Goal: Task Accomplishment & Management: Complete application form

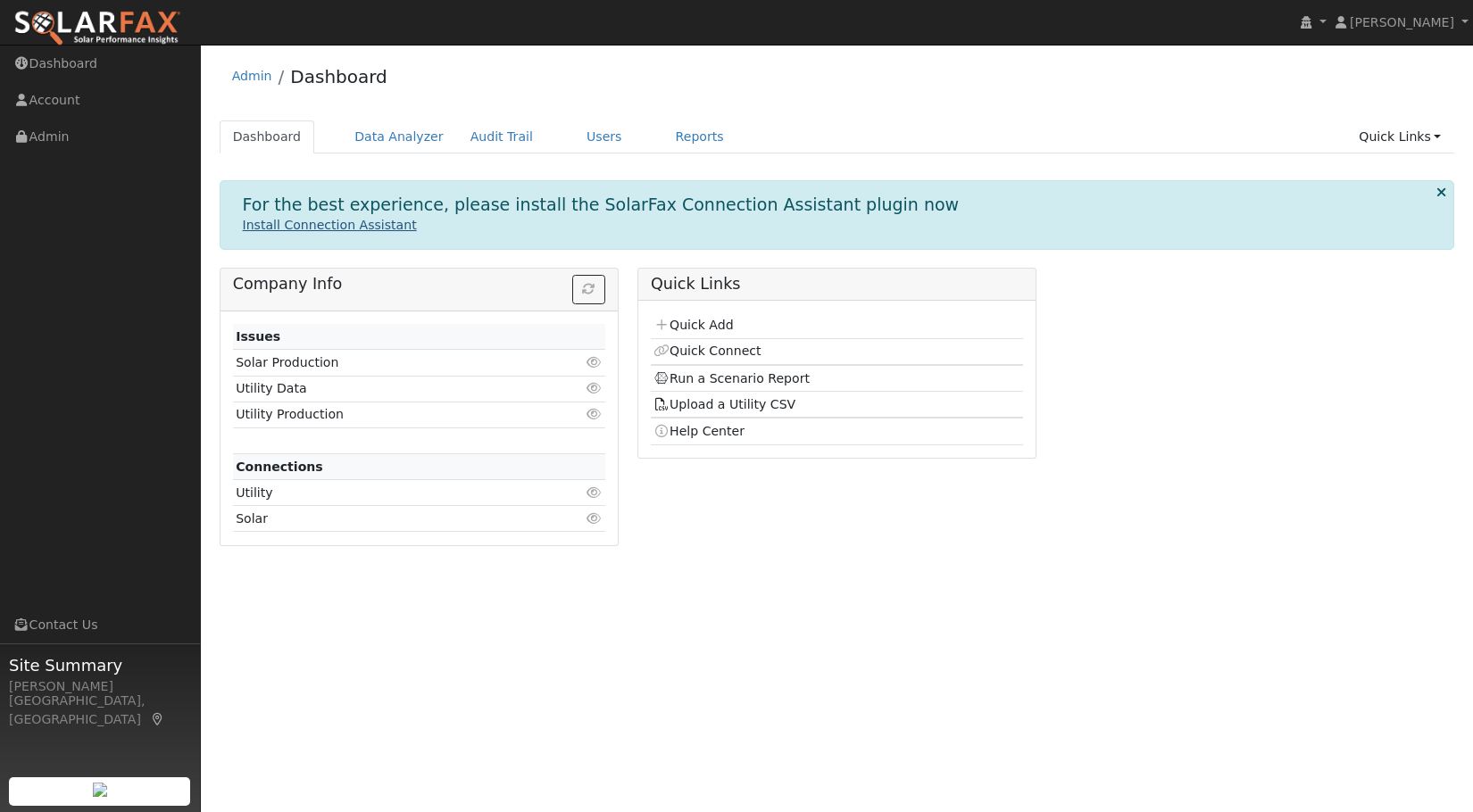
click at [285, 225] on link "Install Connection Assistant" at bounding box center [330, 225] width 174 height 15
click at [1391, 141] on link "Quick Links" at bounding box center [1399, 137] width 109 height 33
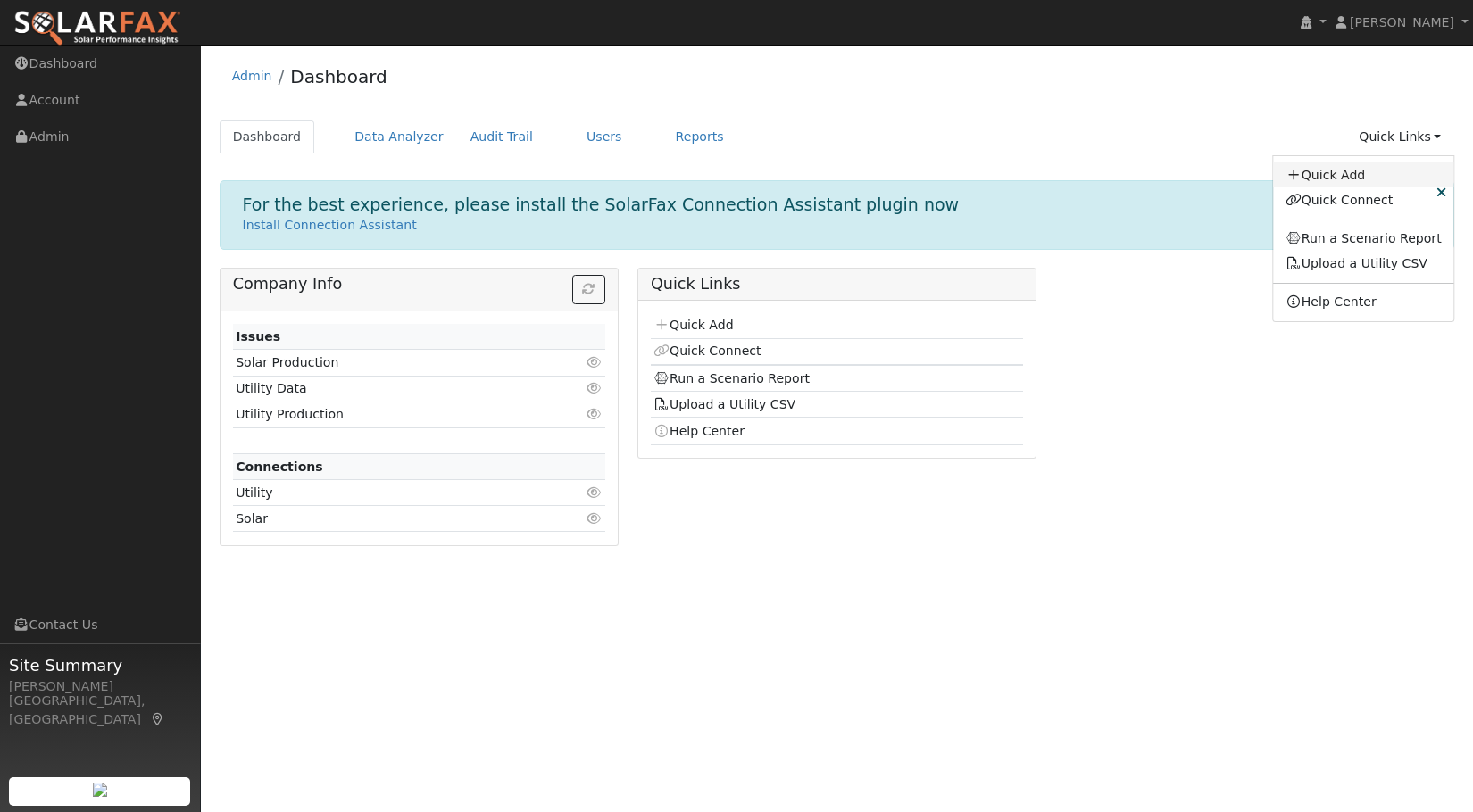
click at [1383, 170] on link "Quick Add" at bounding box center [1363, 175] width 181 height 25
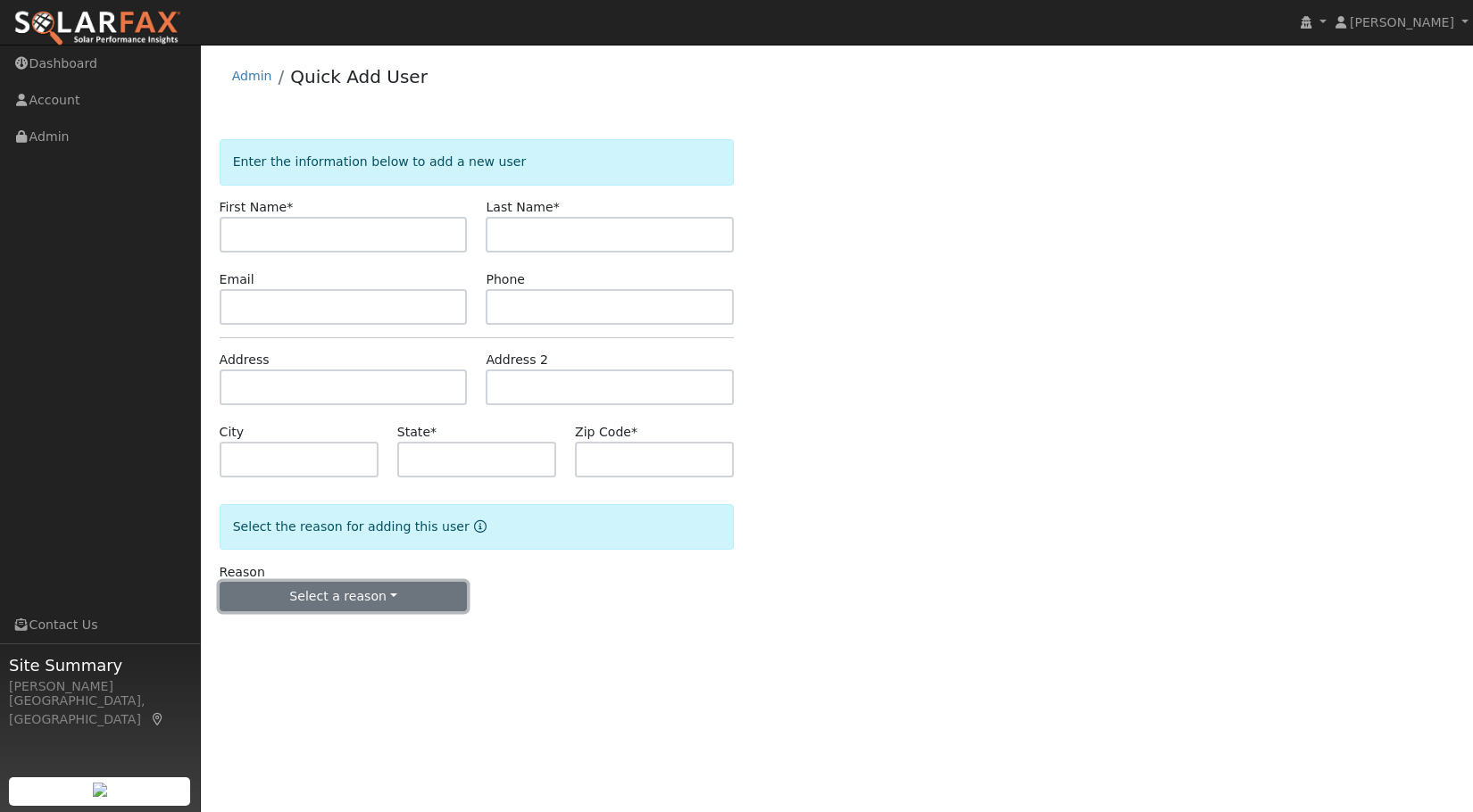
click at [295, 595] on button "Select a reason" at bounding box center [344, 596] width 248 height 30
click at [261, 638] on link "New lead" at bounding box center [319, 634] width 197 height 25
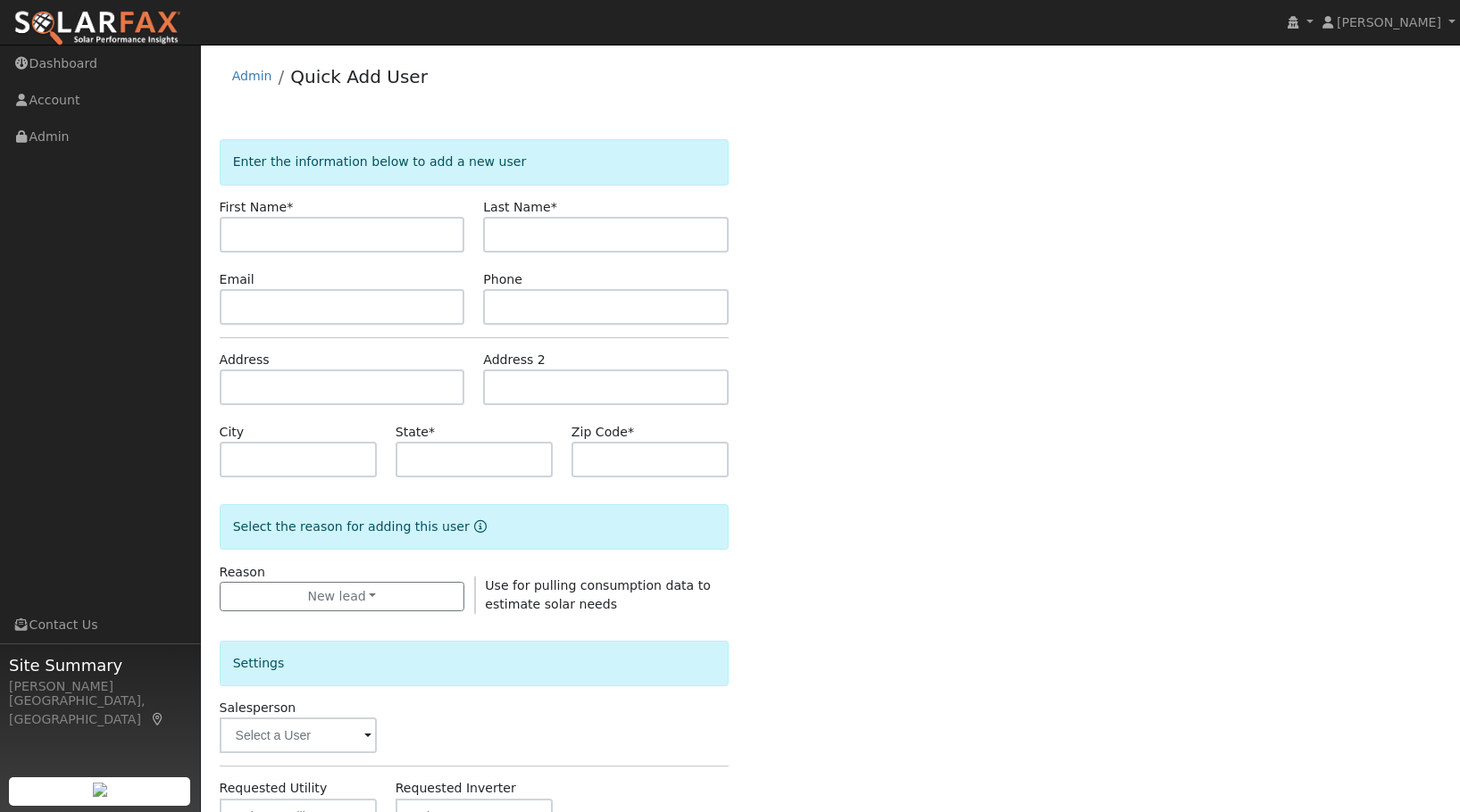
click at [1094, 413] on div "Enter the information below to add a new user First Name * Last Name * Email Ph…" at bounding box center [831, 643] width 1223 height 1007
click at [320, 246] on input "text" at bounding box center [343, 234] width 246 height 36
click at [393, 247] on input "text" at bounding box center [343, 234] width 246 height 36
type input "Chris"
click at [570, 240] on input "text" at bounding box center [606, 234] width 246 height 36
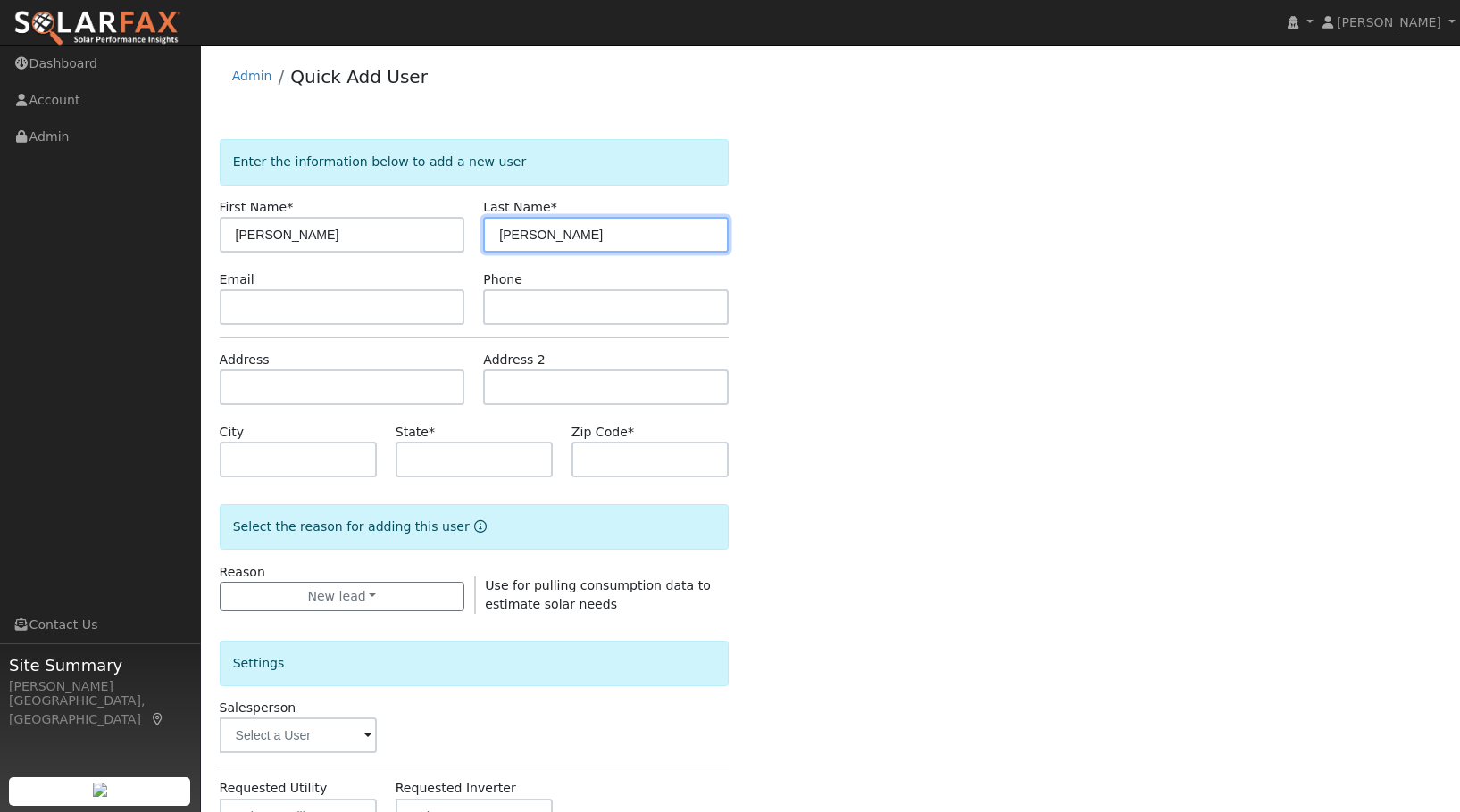
type input "Carey"
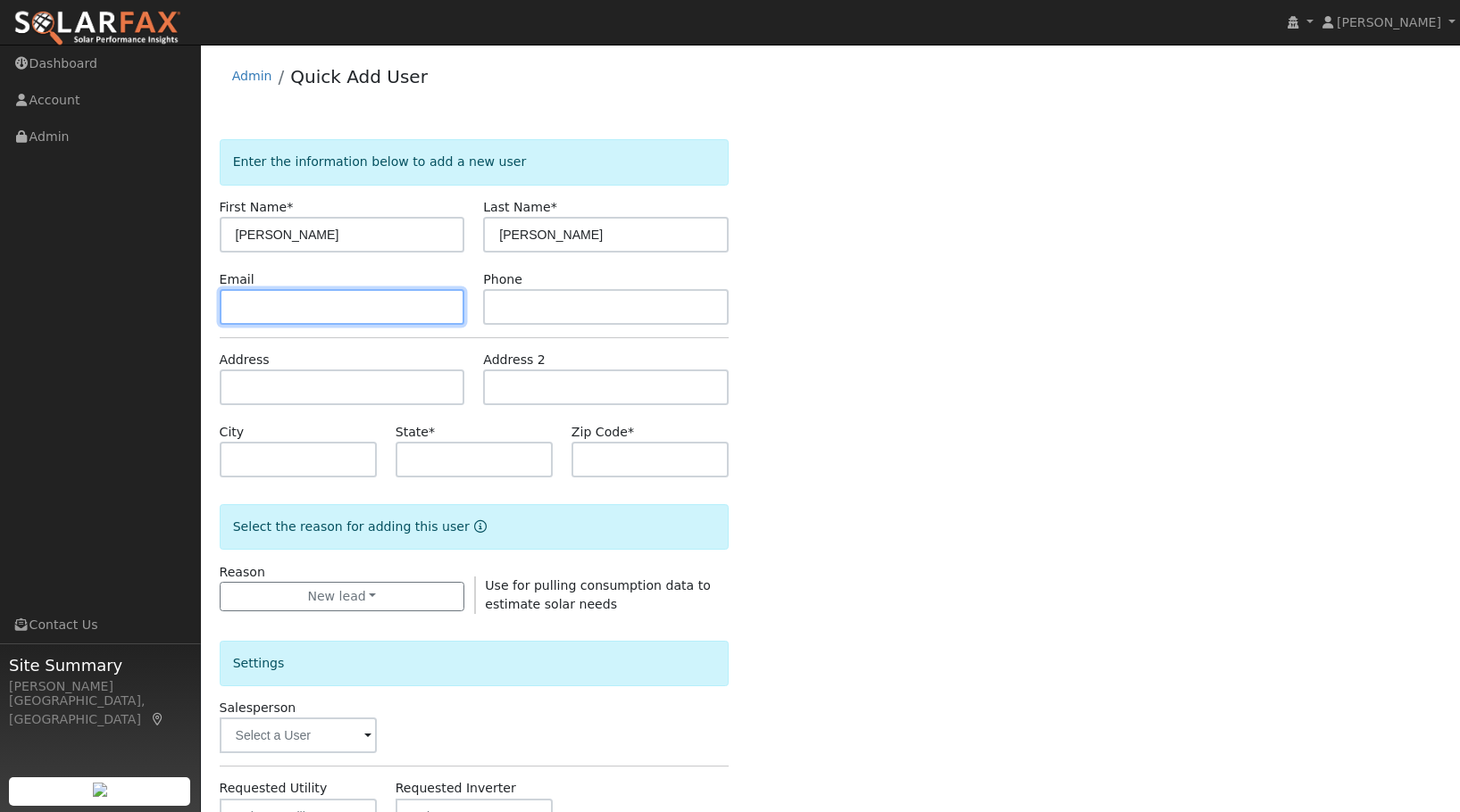
drag, startPoint x: 327, startPoint y: 301, endPoint x: 336, endPoint y: 302, distance: 9.1
click at [332, 303] on input "text" at bounding box center [343, 307] width 246 height 36
paste input "CHRIS@SAILHOUSE.ORG"
type input "CHRIS@SAILHOUSE.ORG"
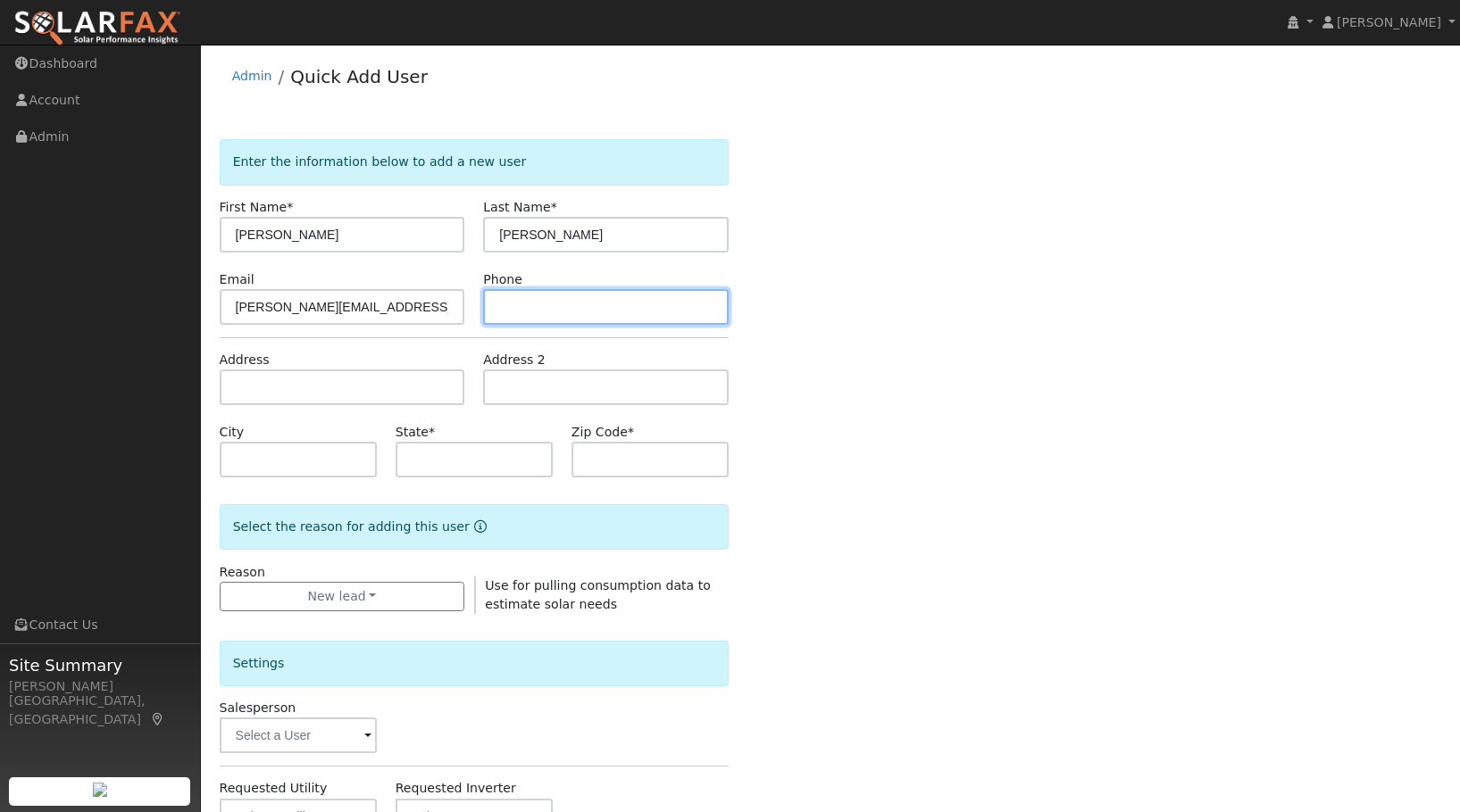
click at [651, 295] on input "text" at bounding box center [606, 307] width 246 height 36
click at [547, 300] on input "text" at bounding box center [606, 307] width 246 height 36
paste input "(530) 526-2426"
type input "(530) 526-2426"
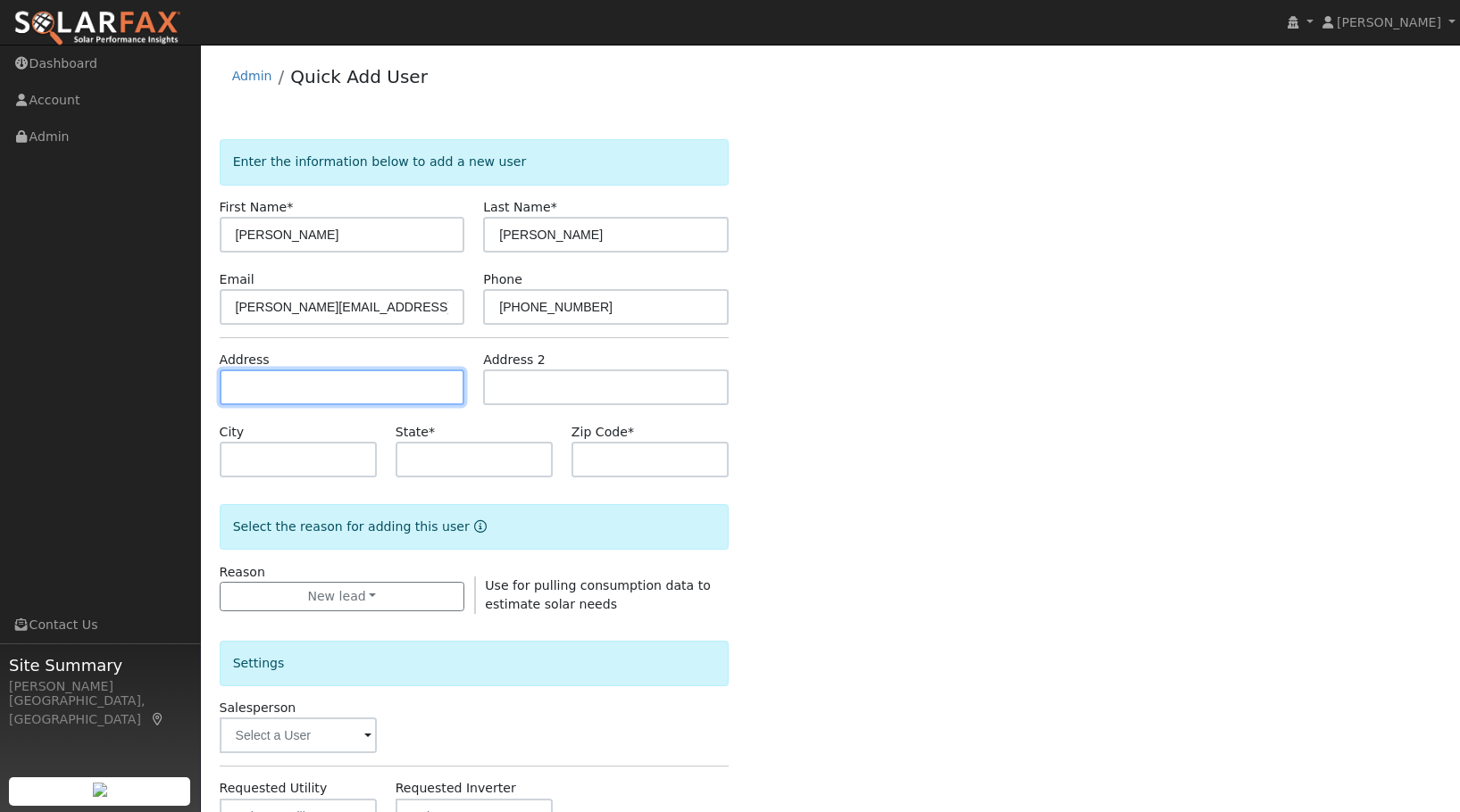
click at [293, 398] on input "text" at bounding box center [343, 387] width 246 height 36
click at [255, 390] on input "text" at bounding box center [343, 387] width 246 height 36
paste input "2645 Oriole Dr Red Bluff, 96080"
click at [424, 387] on div "Address 2645 Oriole Dr Red Bluff, 96080" at bounding box center [342, 377] width 264 height 54
drag, startPoint x: 424, startPoint y: 387, endPoint x: 409, endPoint y: 389, distance: 15.1
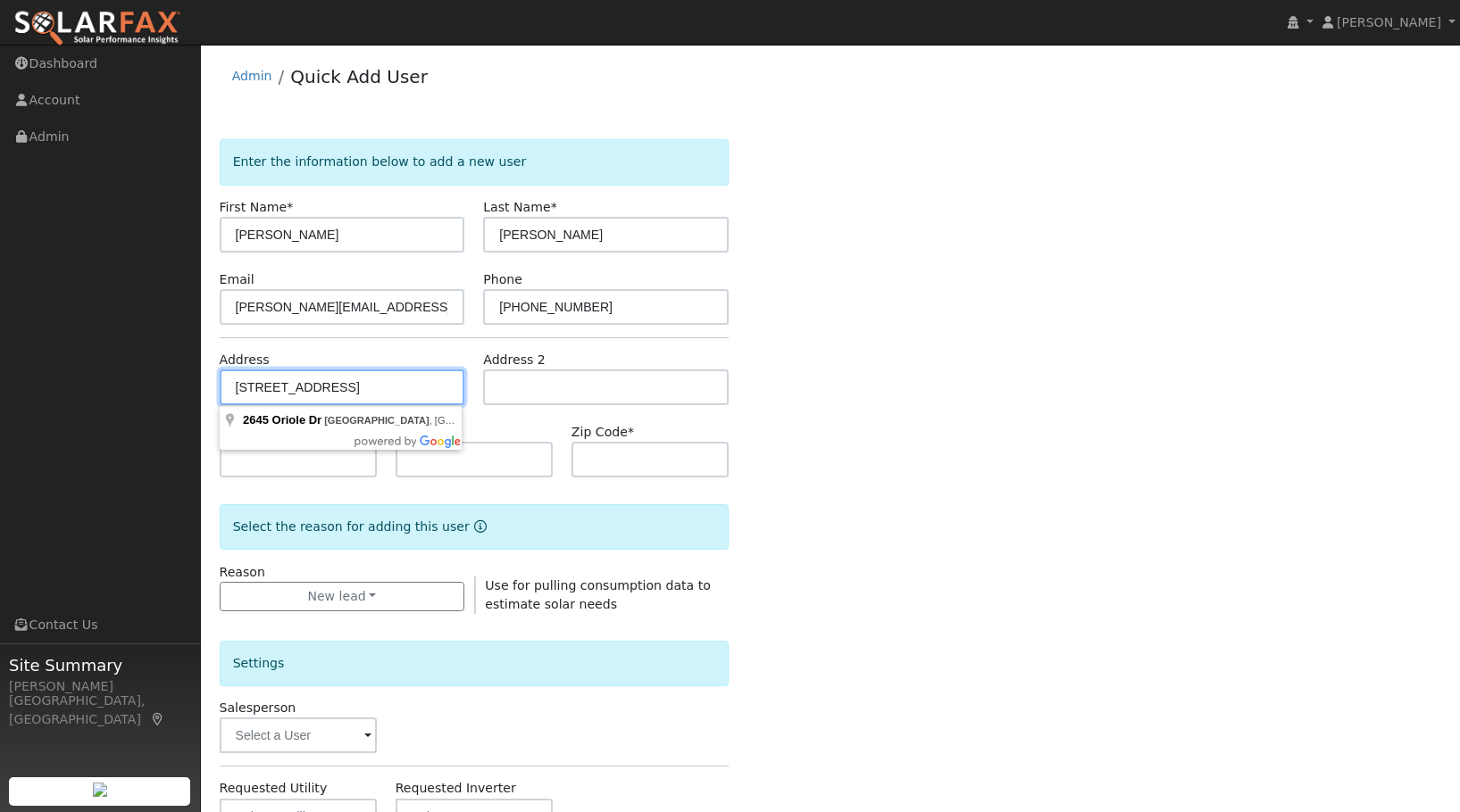
click at [409, 389] on input "2645 Oriole Dr Red Bluff, 96080" at bounding box center [343, 387] width 246 height 36
type input "[STREET_ADDRESS]"
type input "Red Bluff"
type input "CA"
type input "96080"
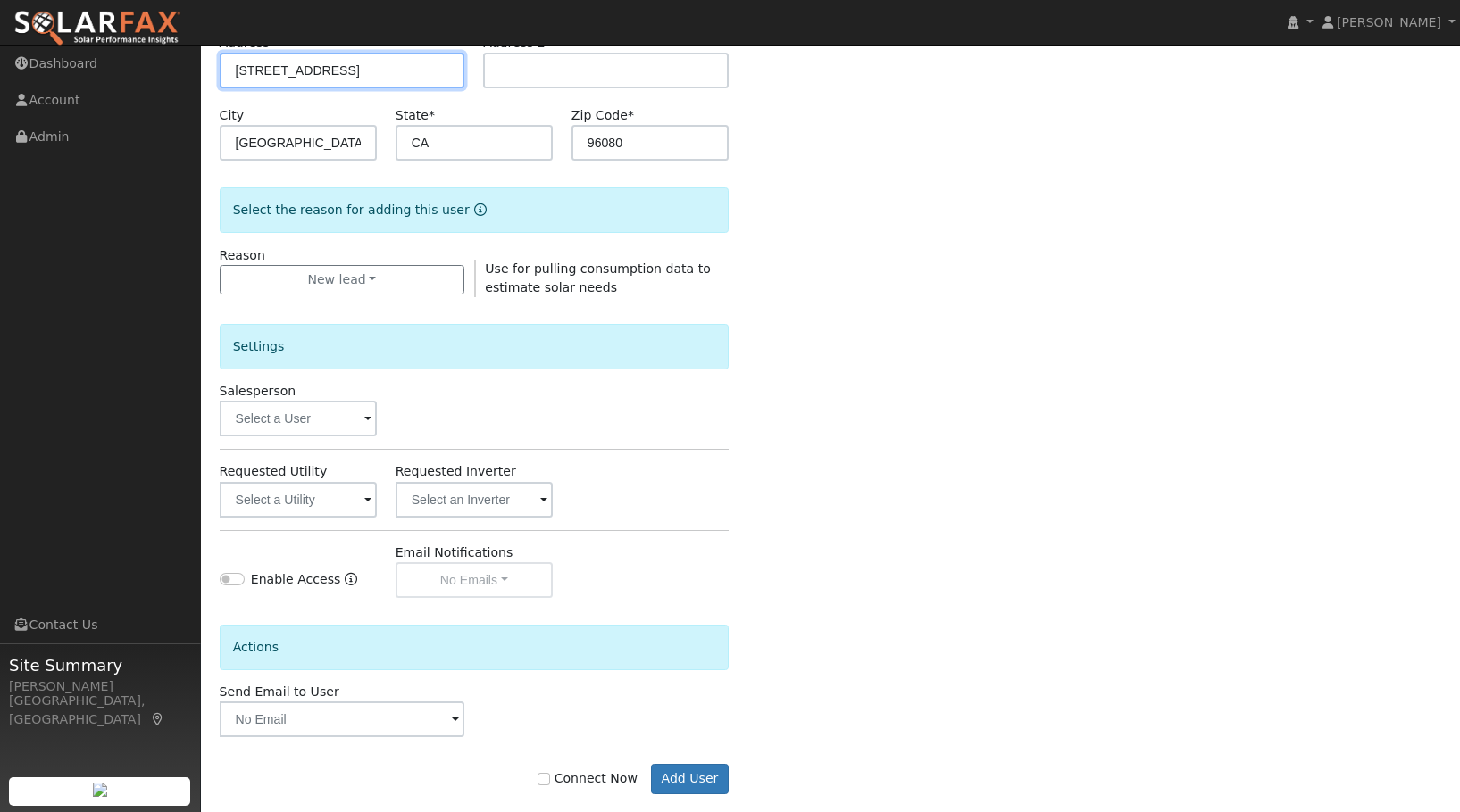
scroll to position [344, 0]
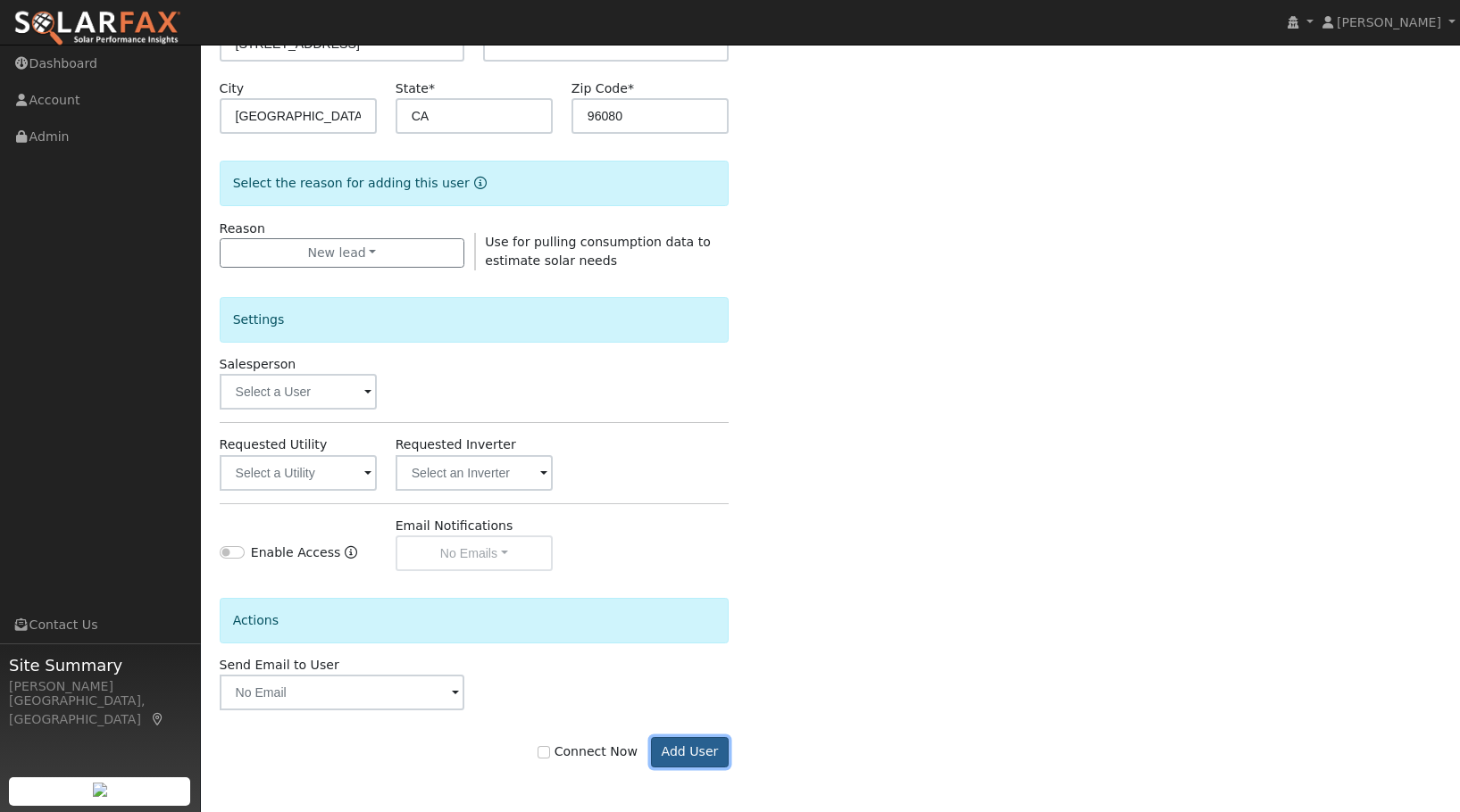
click at [698, 750] on button "Add User" at bounding box center [689, 752] width 77 height 30
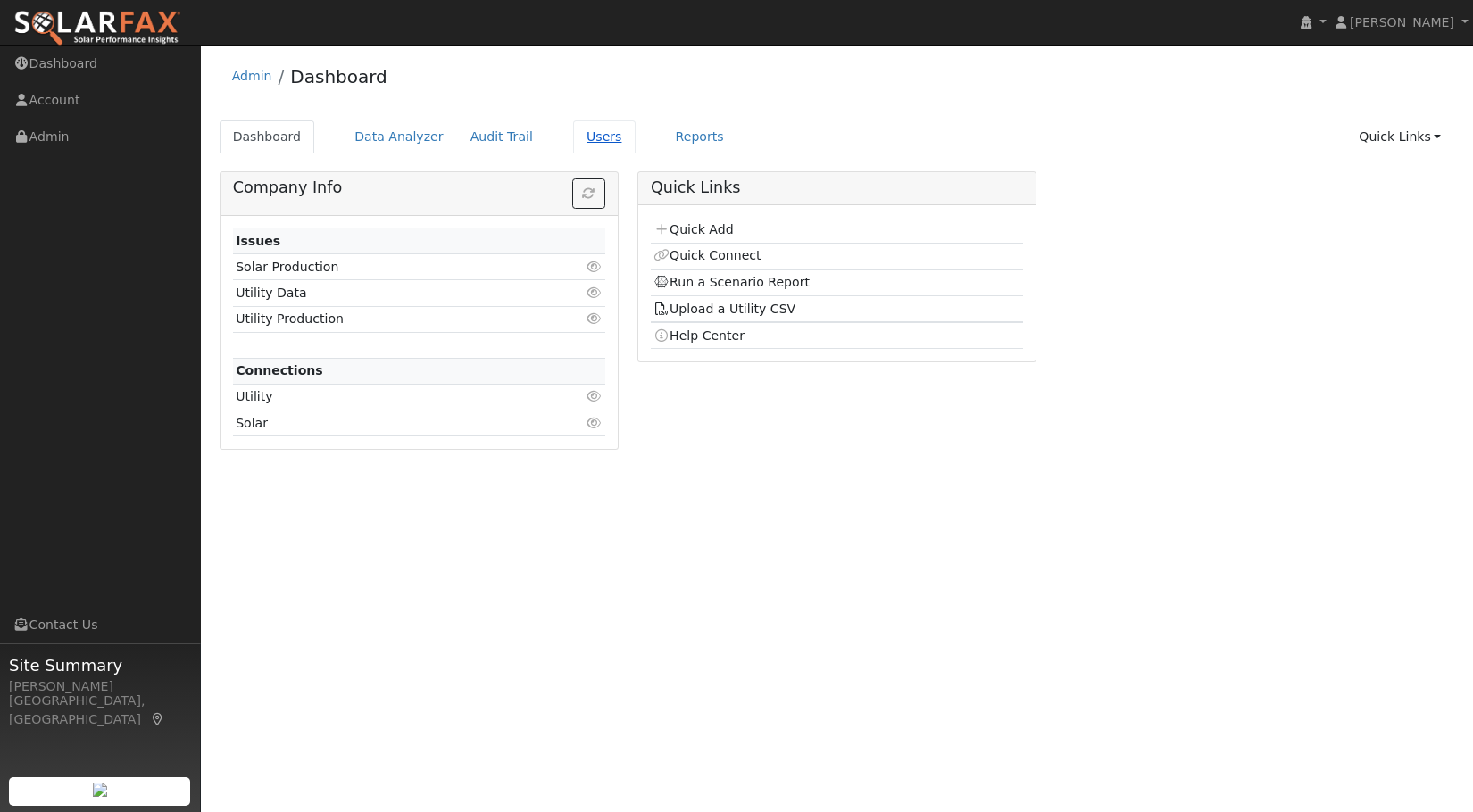
click at [573, 136] on link "Users" at bounding box center [604, 137] width 63 height 33
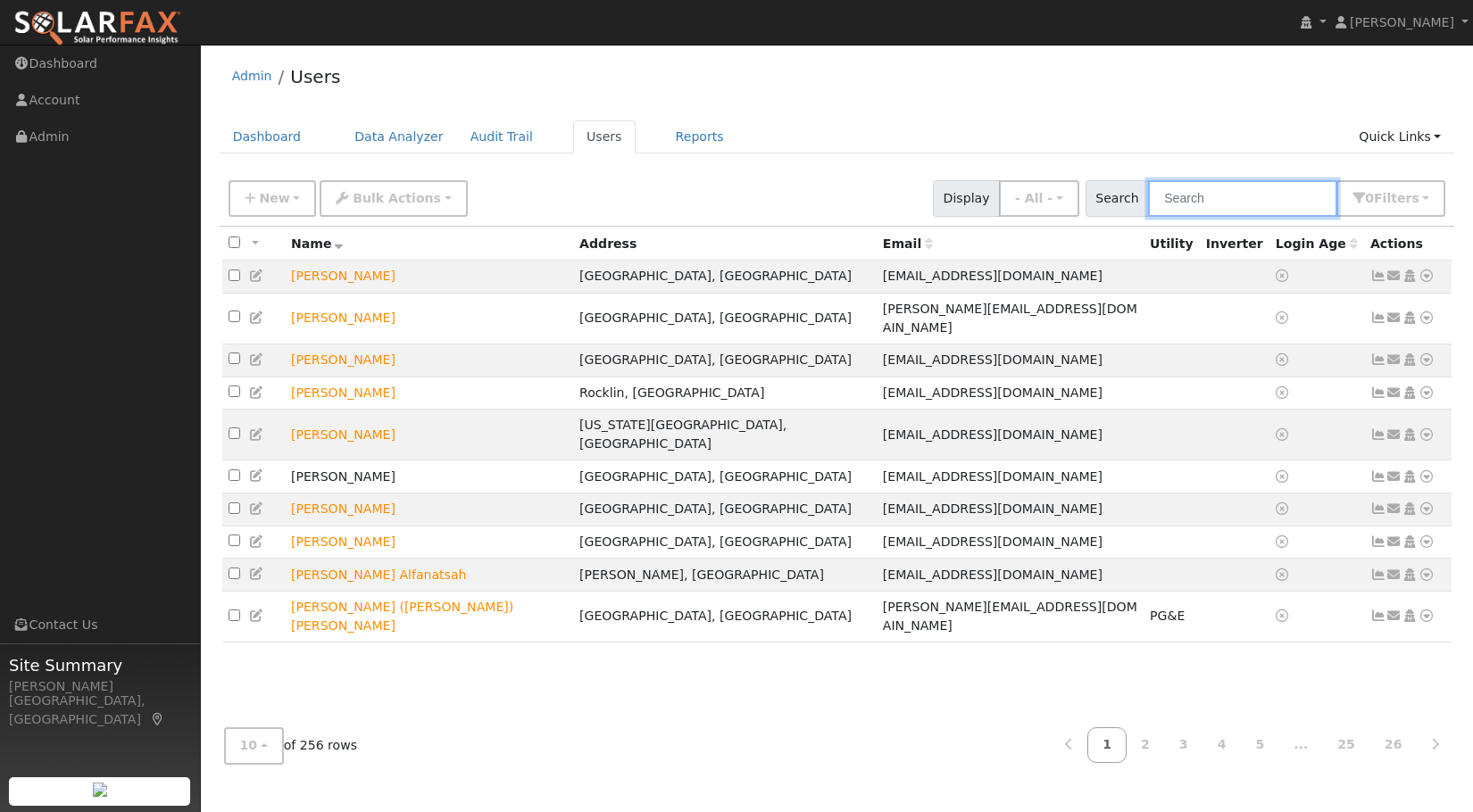
click at [1267, 207] on input "text" at bounding box center [1243, 198] width 190 height 37
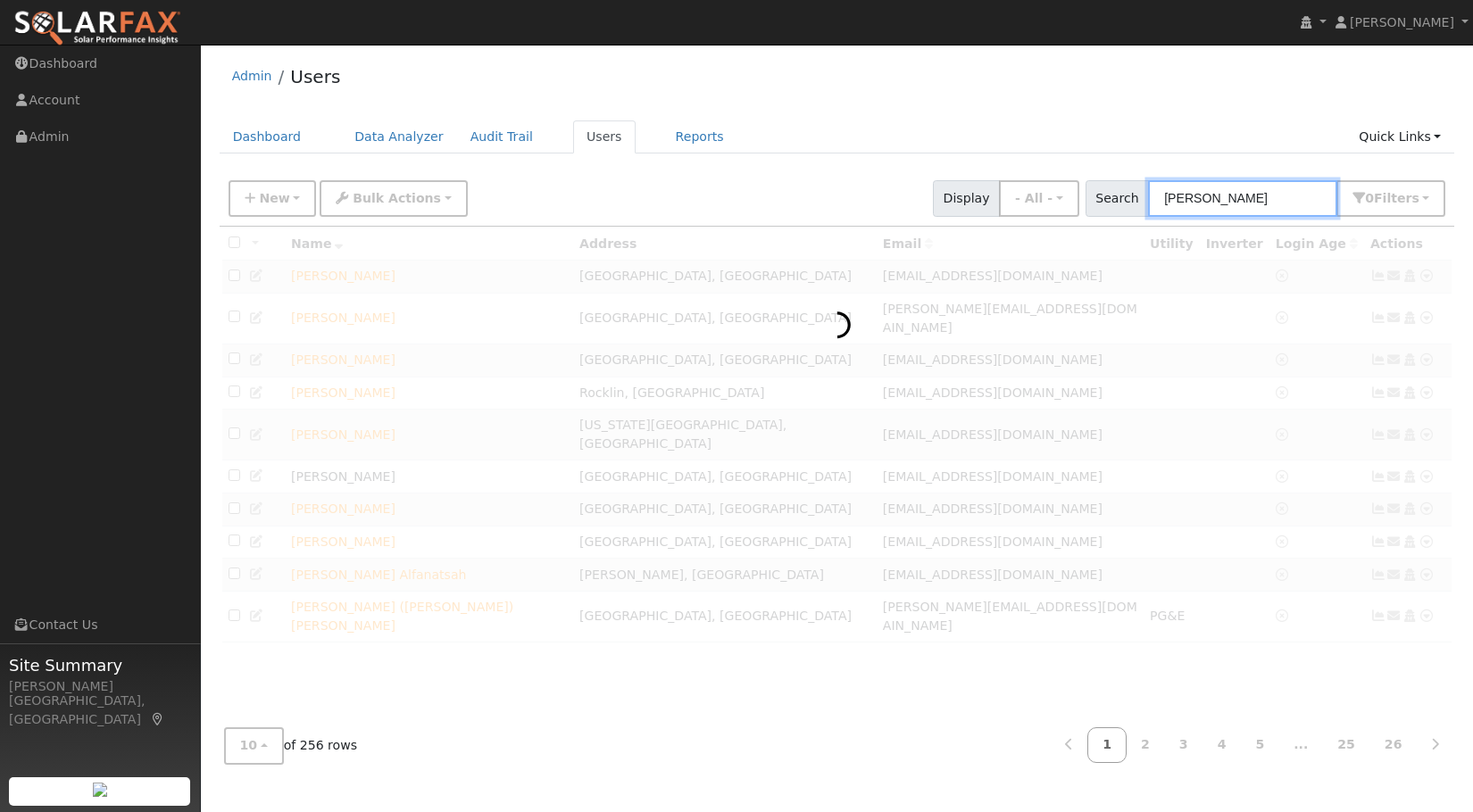
type input "carey"
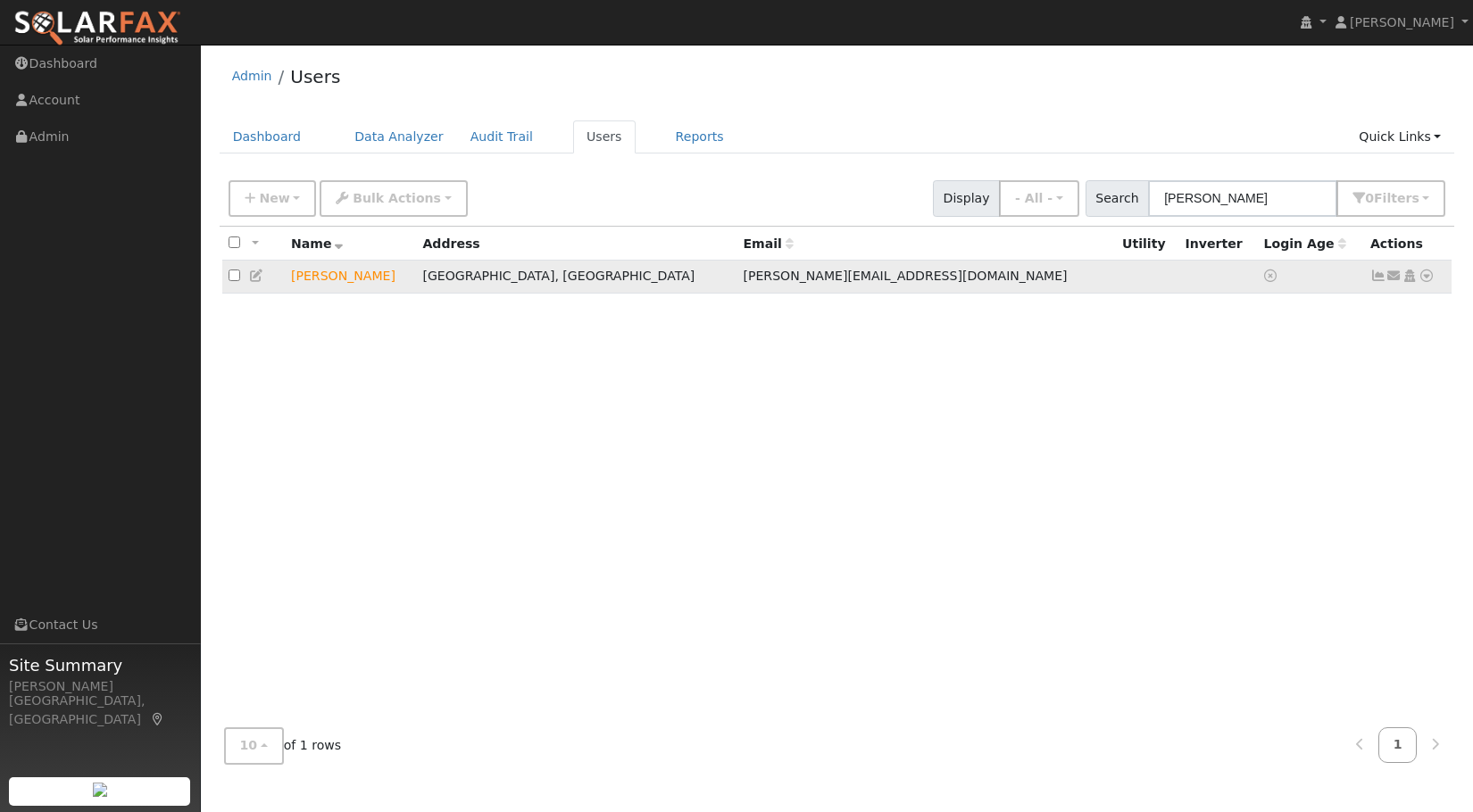
click at [1425, 281] on icon at bounding box center [1427, 276] width 16 height 13
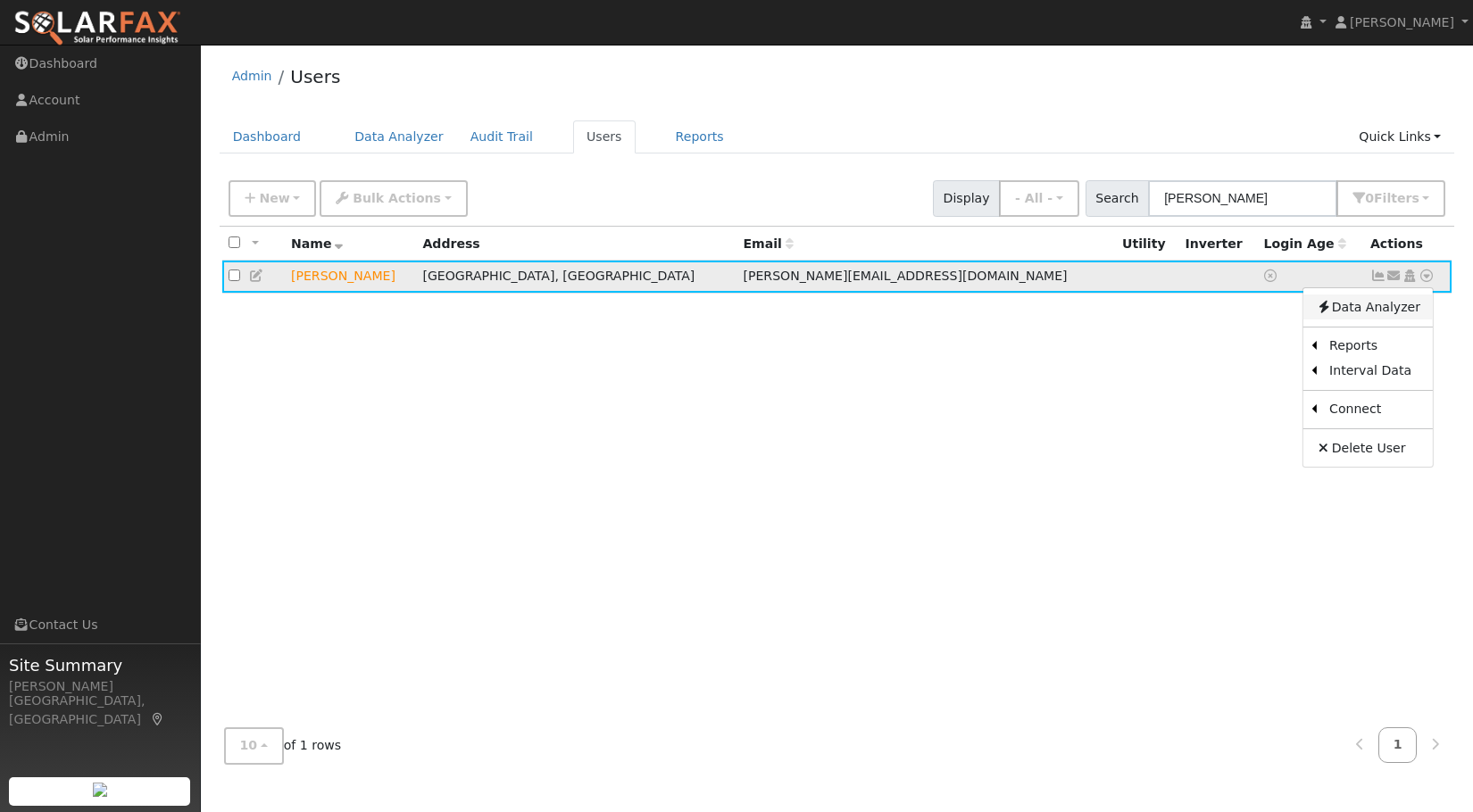
click at [1392, 317] on link "Data Analyzer" at bounding box center [1368, 307] width 130 height 25
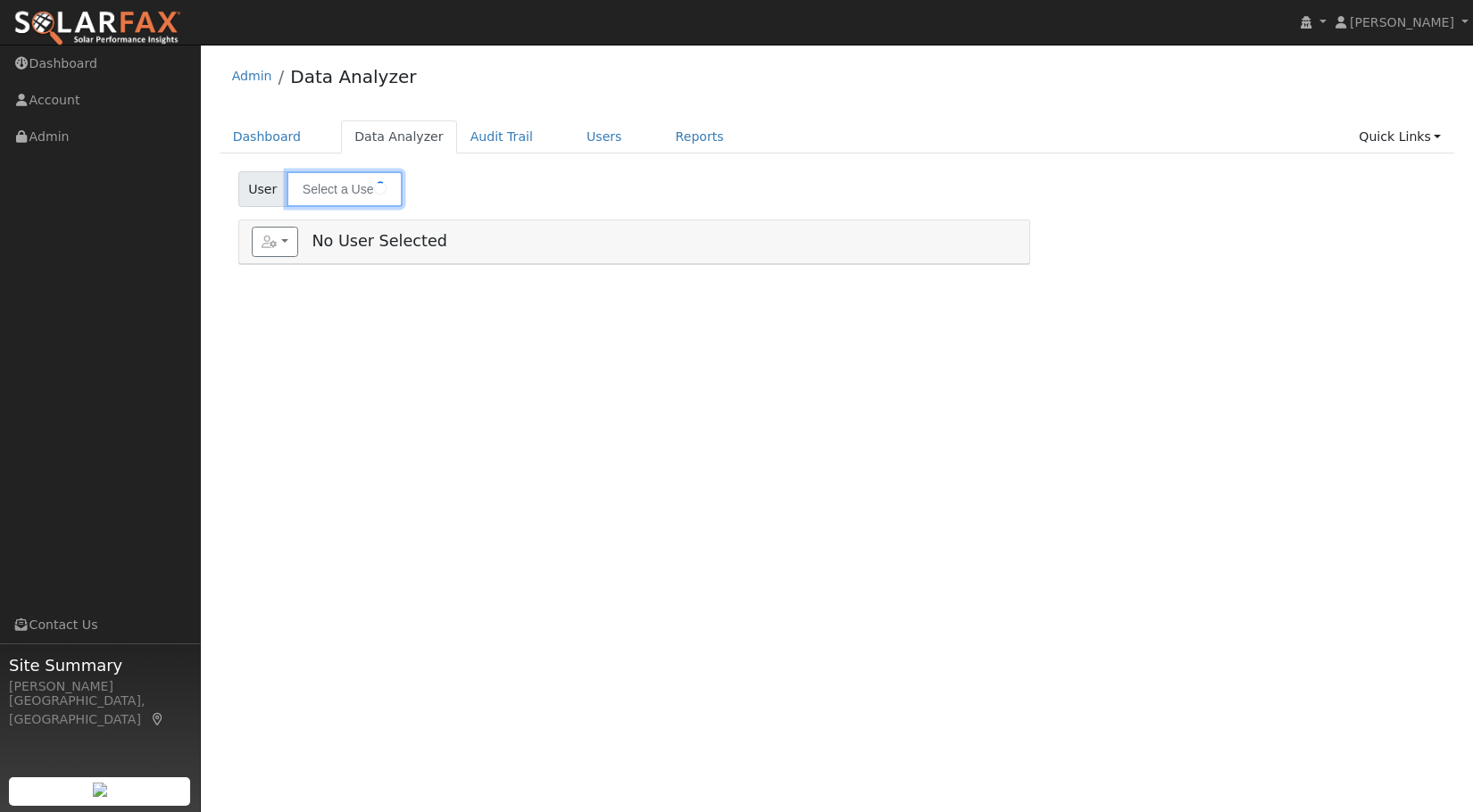
type input "[PERSON_NAME]"
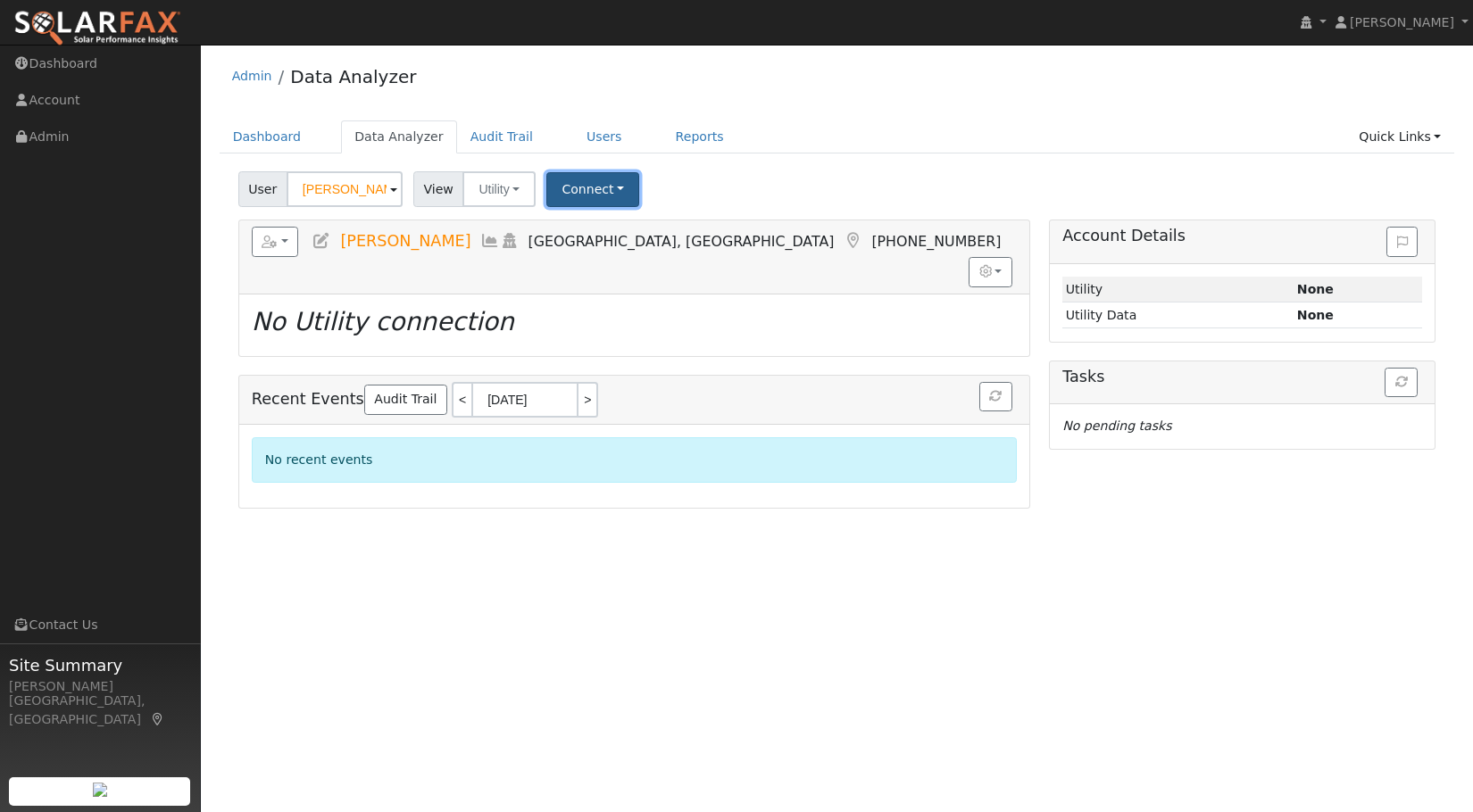
click at [597, 174] on button "Connect" at bounding box center [593, 190] width 93 height 35
click at [634, 226] on link "Select a Provider" at bounding box center [617, 228] width 139 height 25
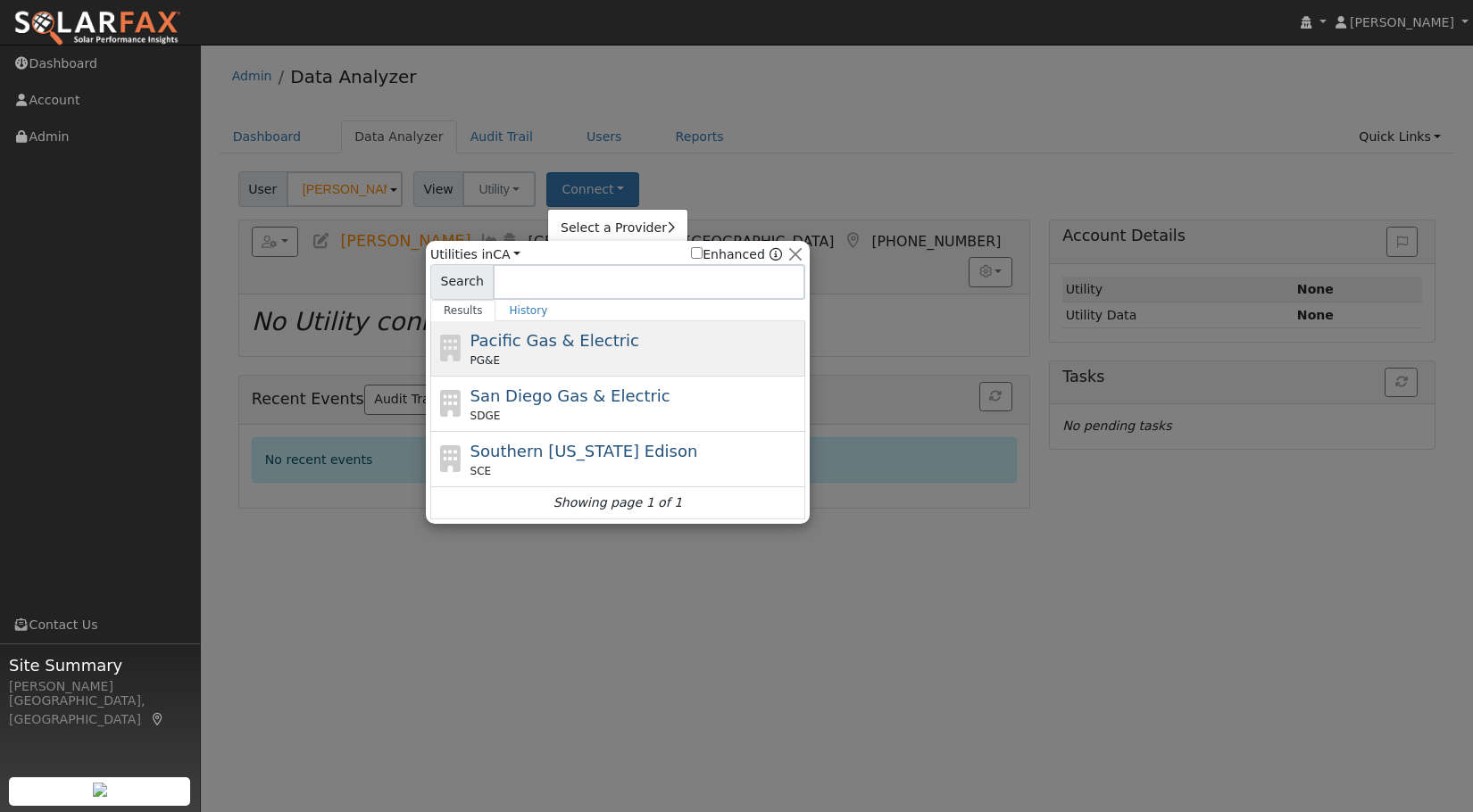
click at [609, 348] on div "Pacific Gas & Electric PG&E" at bounding box center [636, 348] width 331 height 41
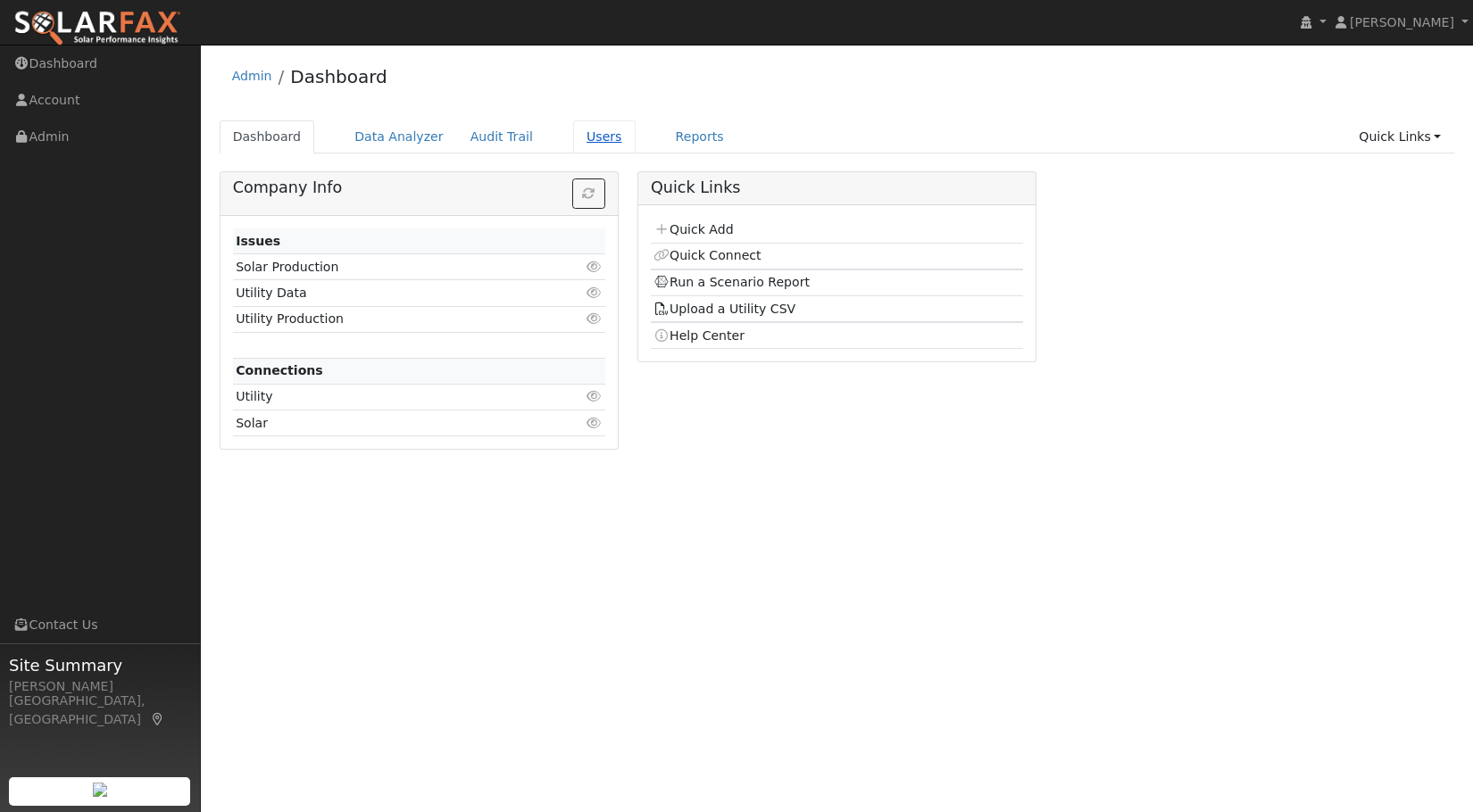
click at [574, 137] on link "Users" at bounding box center [604, 137] width 63 height 33
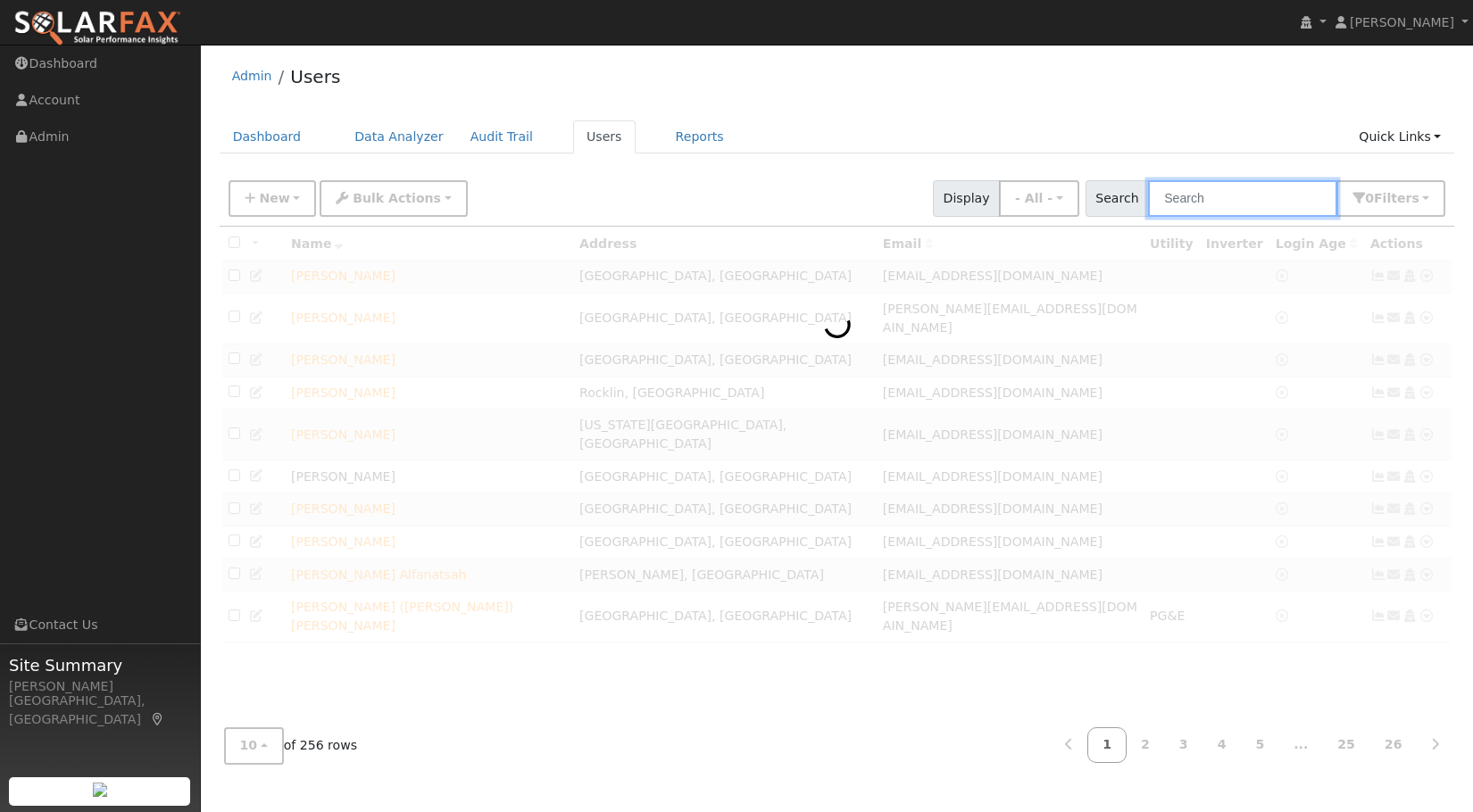
click at [1262, 195] on input "text" at bounding box center [1243, 198] width 190 height 37
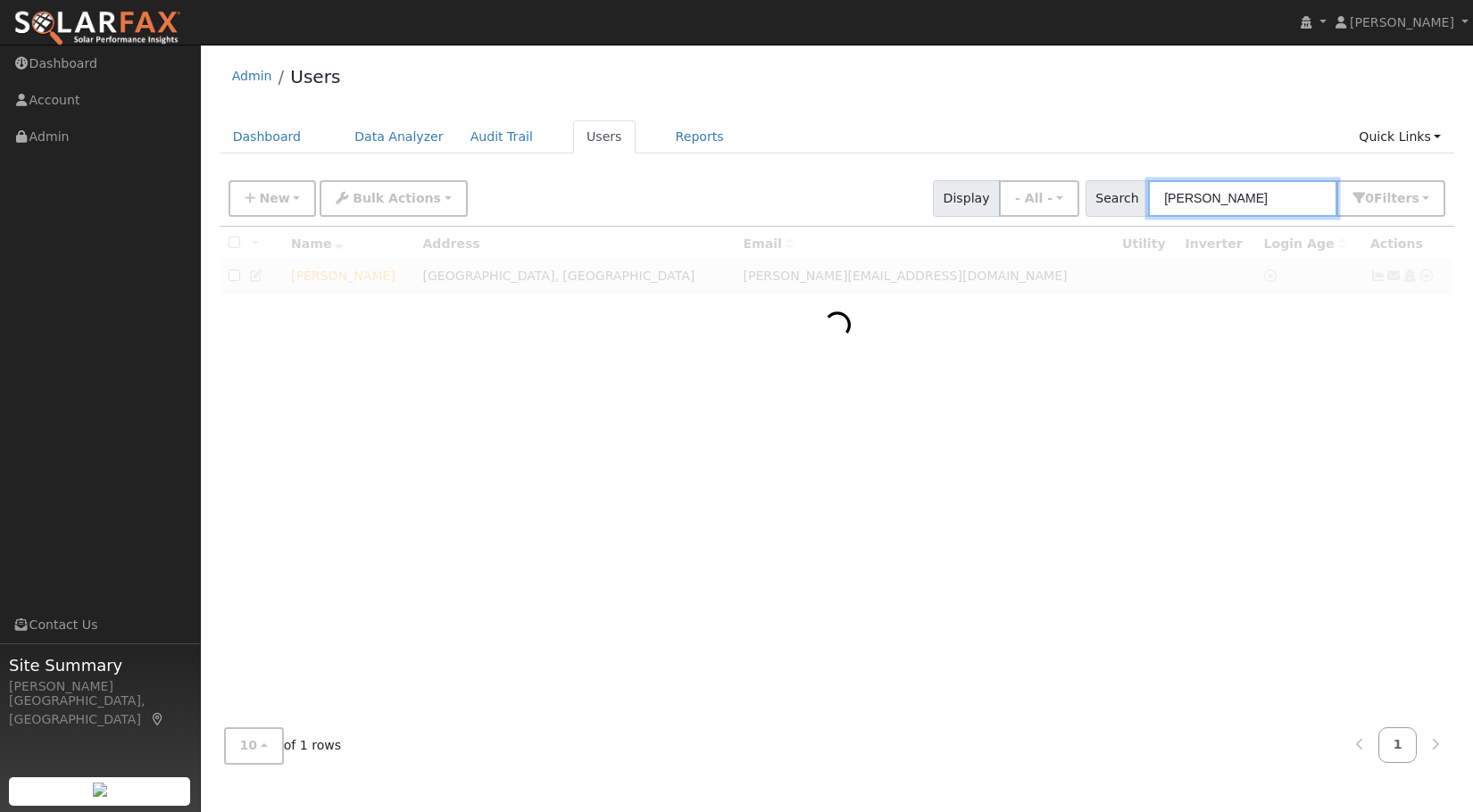
type input "carey"
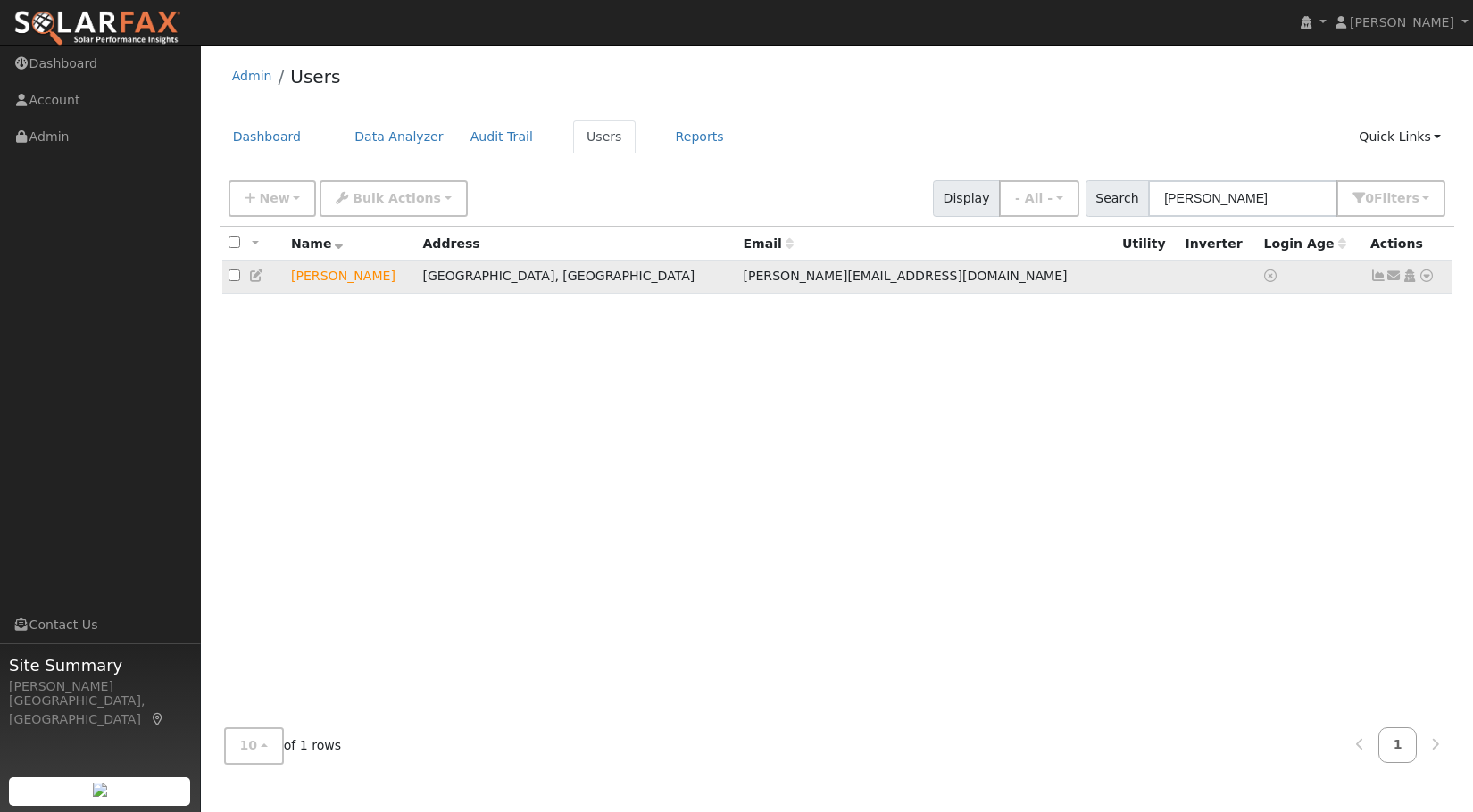
click at [1427, 279] on icon at bounding box center [1427, 276] width 16 height 13
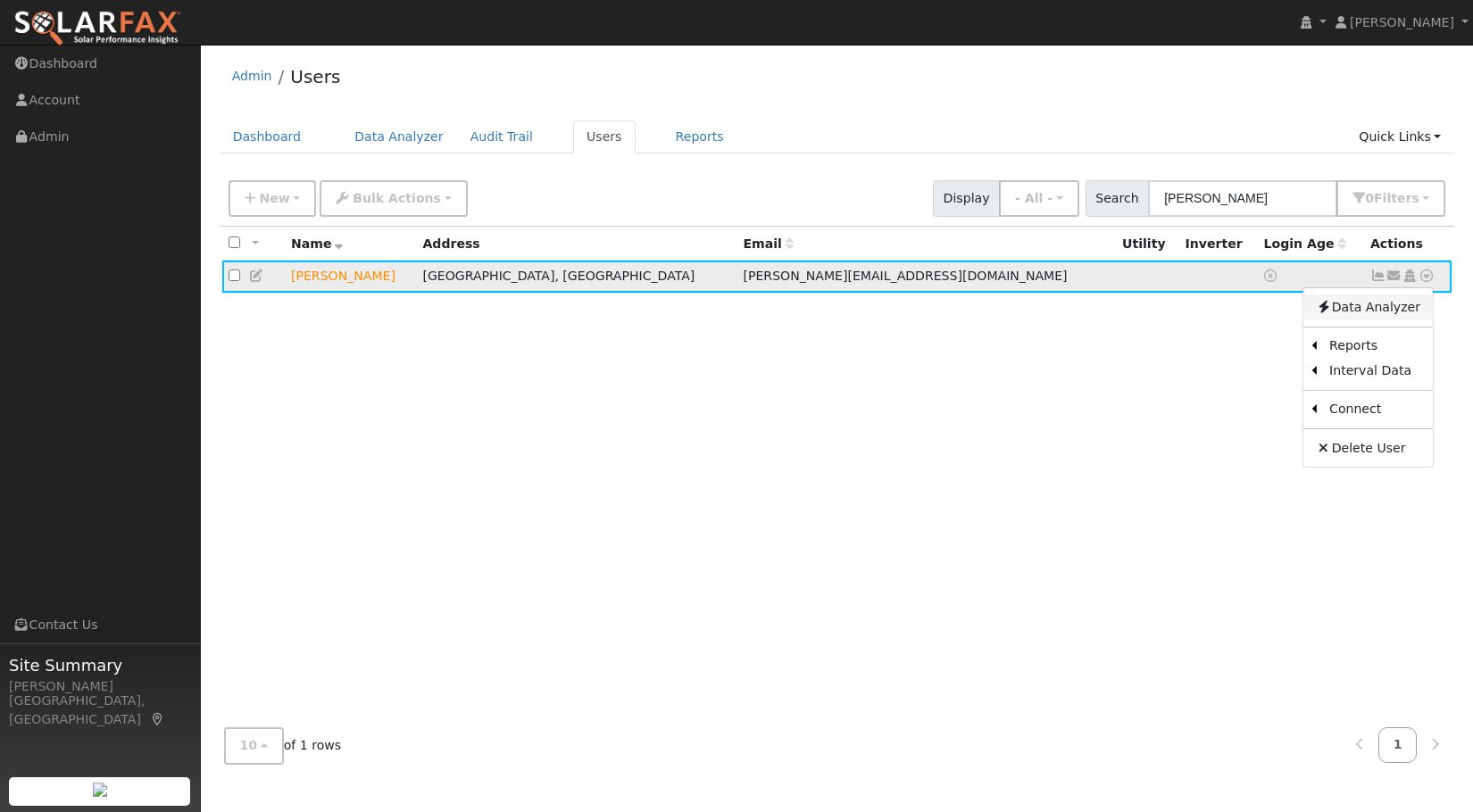
click at [1364, 305] on link "Data Analyzer" at bounding box center [1368, 307] width 130 height 25
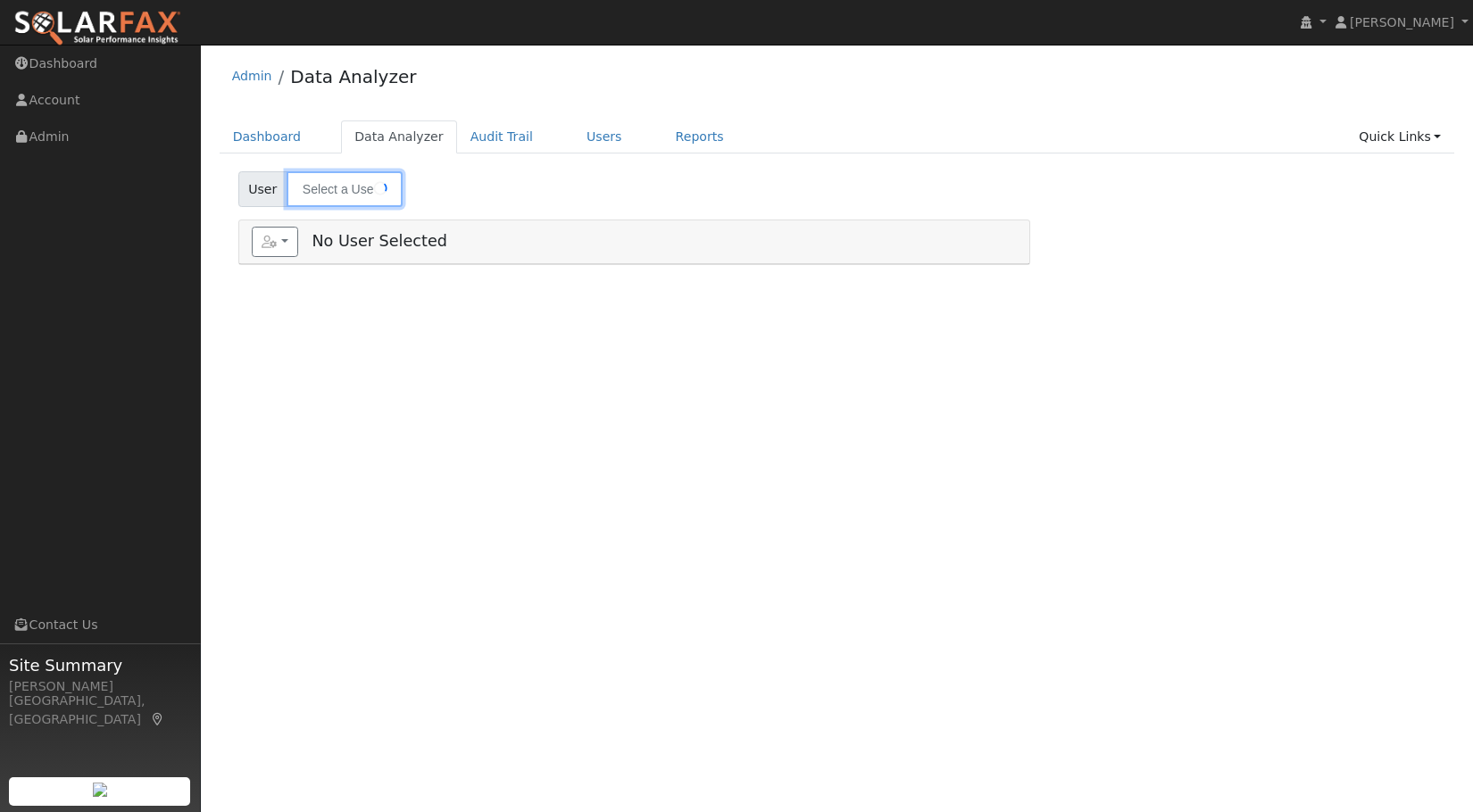
type input "[PERSON_NAME]"
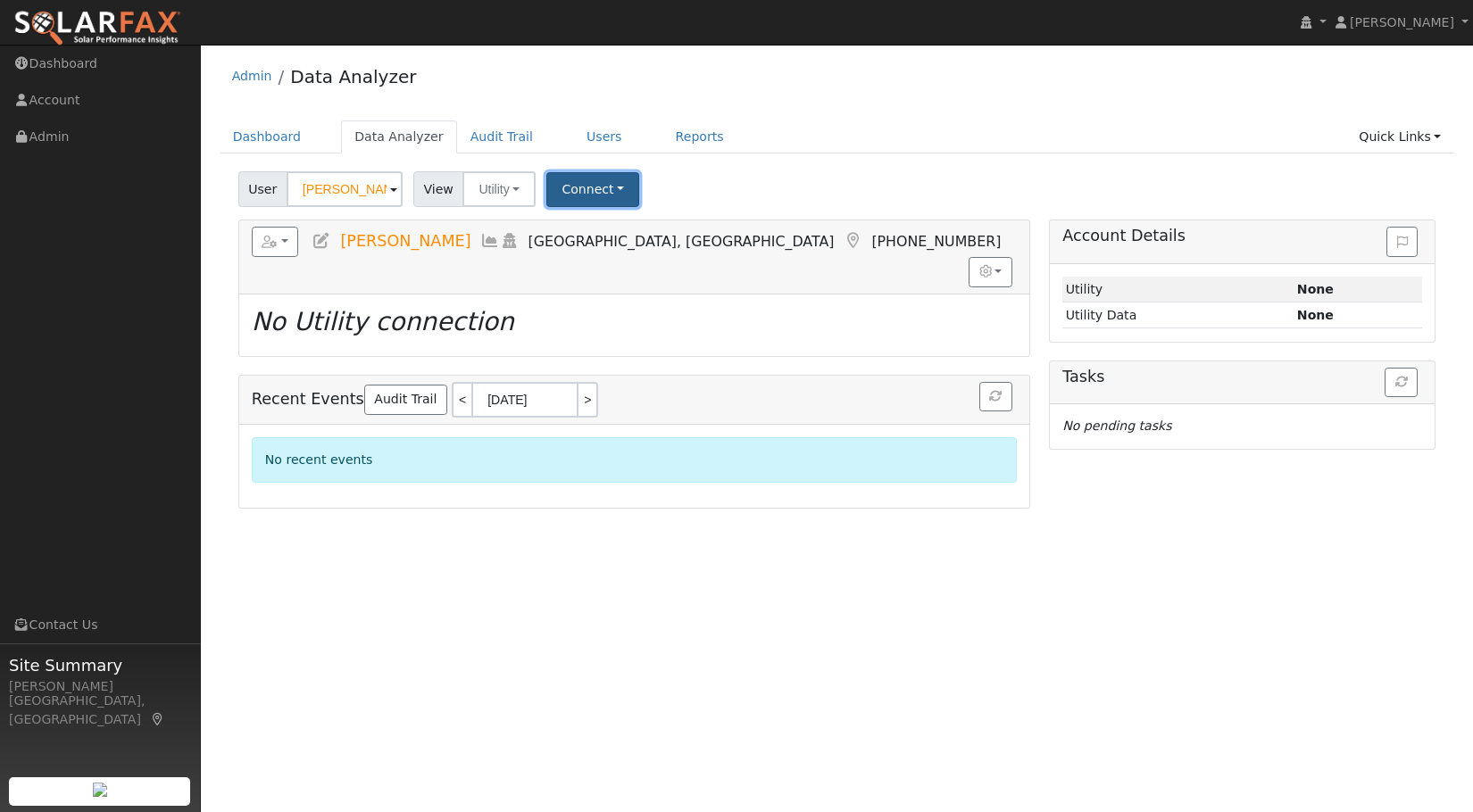
click at [560, 196] on button "Connect" at bounding box center [593, 190] width 93 height 35
click at [604, 227] on link "Select a Provider" at bounding box center [617, 228] width 139 height 25
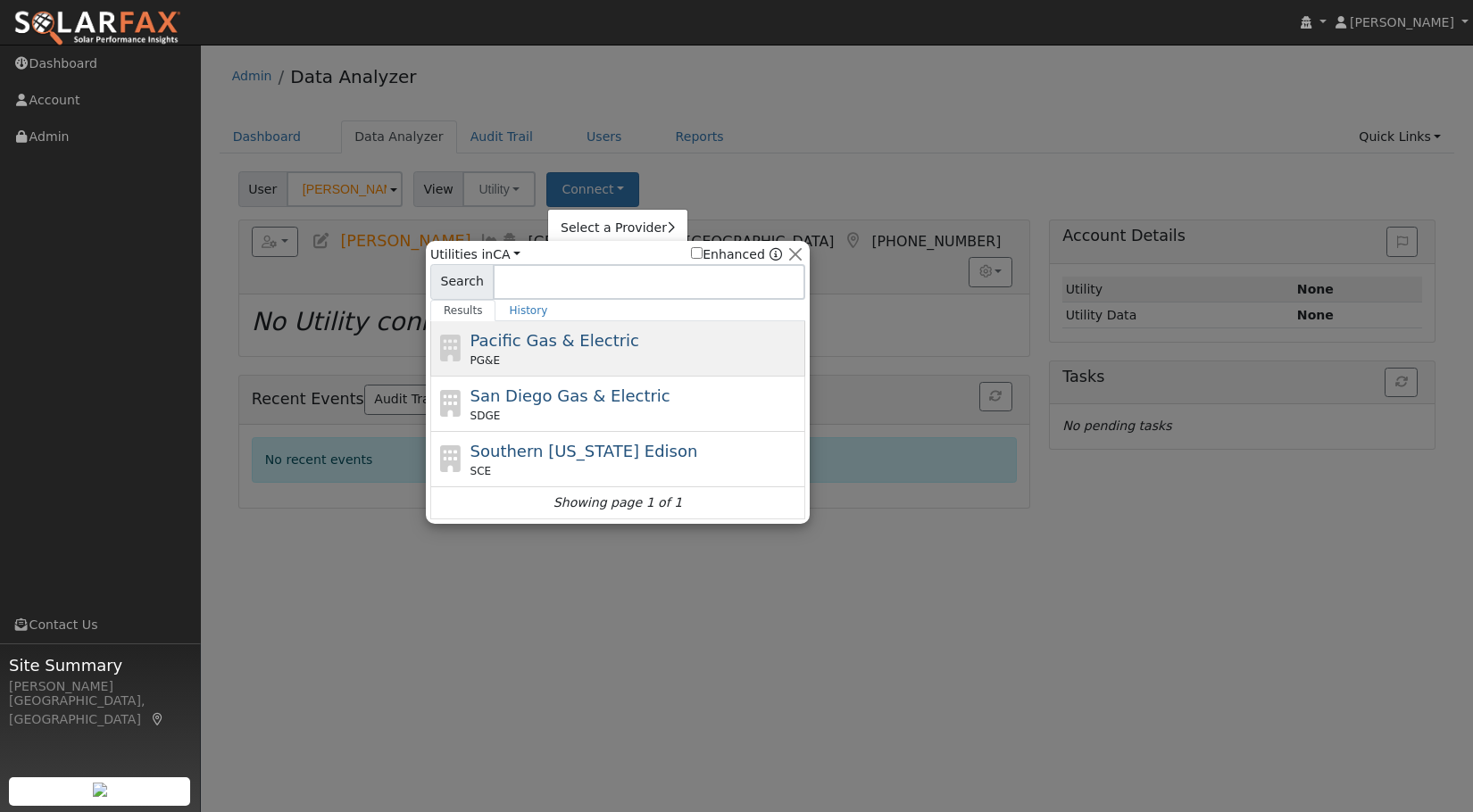
click at [563, 332] on span "Pacific Gas & Electric" at bounding box center [555, 340] width 168 height 18
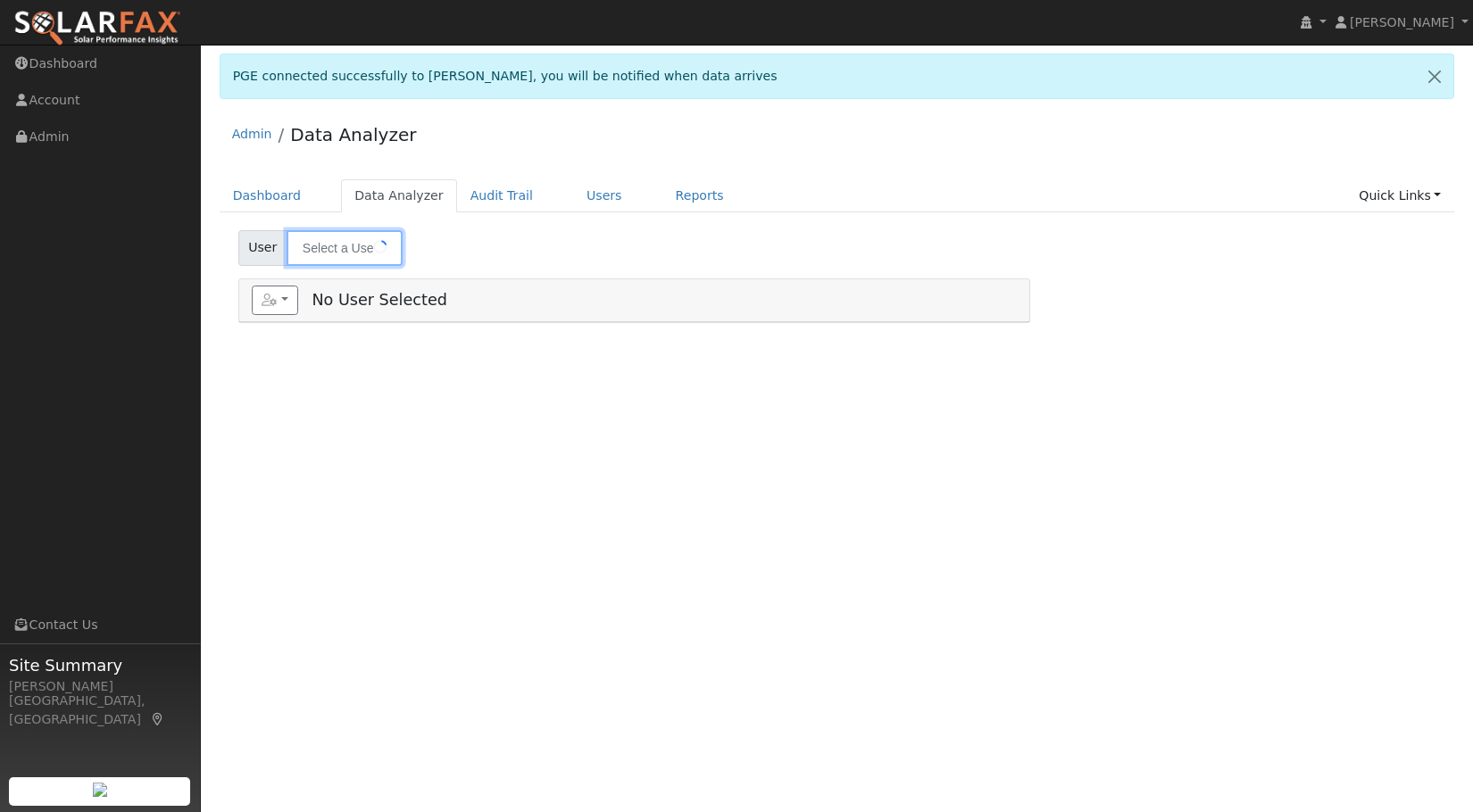
type input "[PERSON_NAME]"
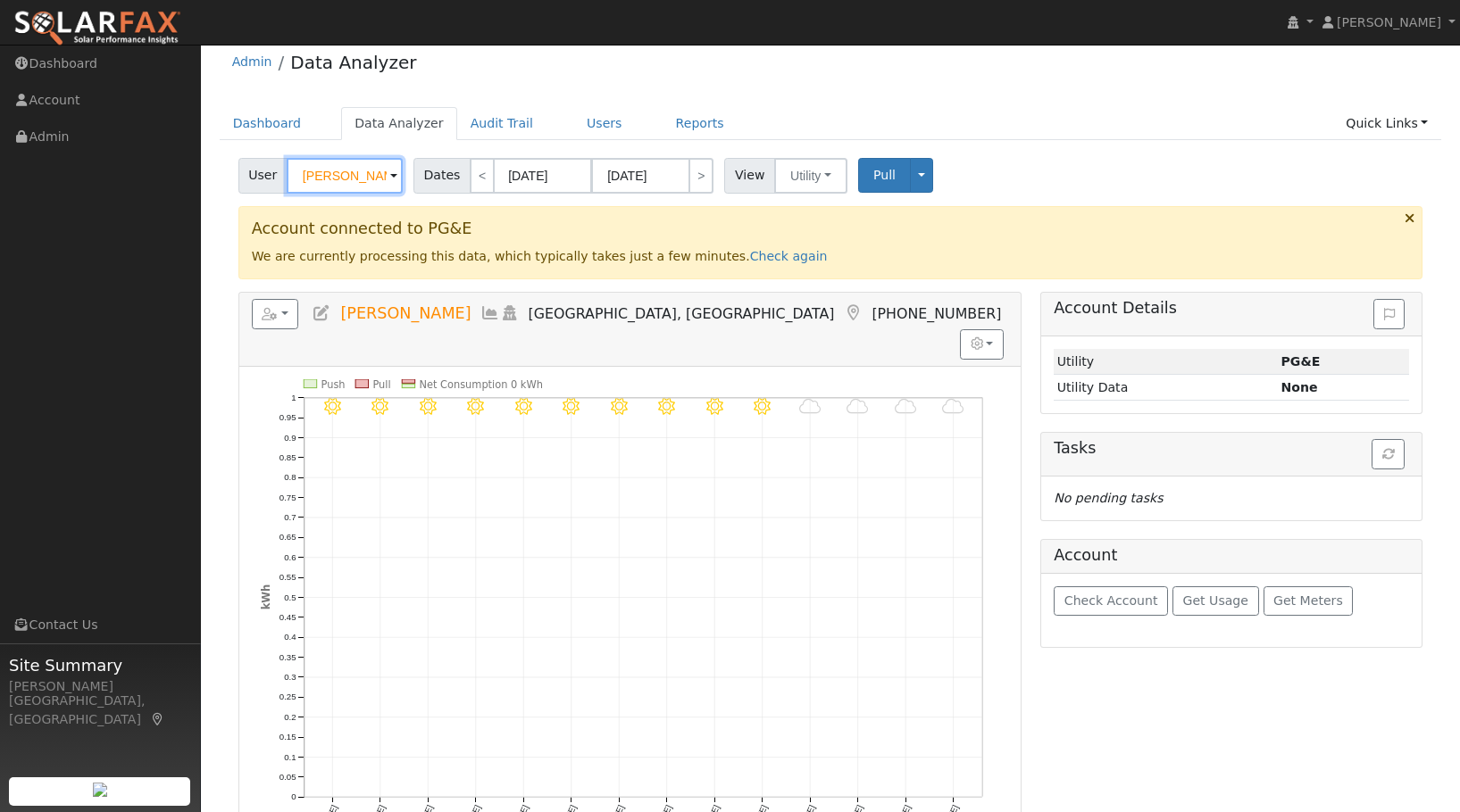
scroll to position [178, 0]
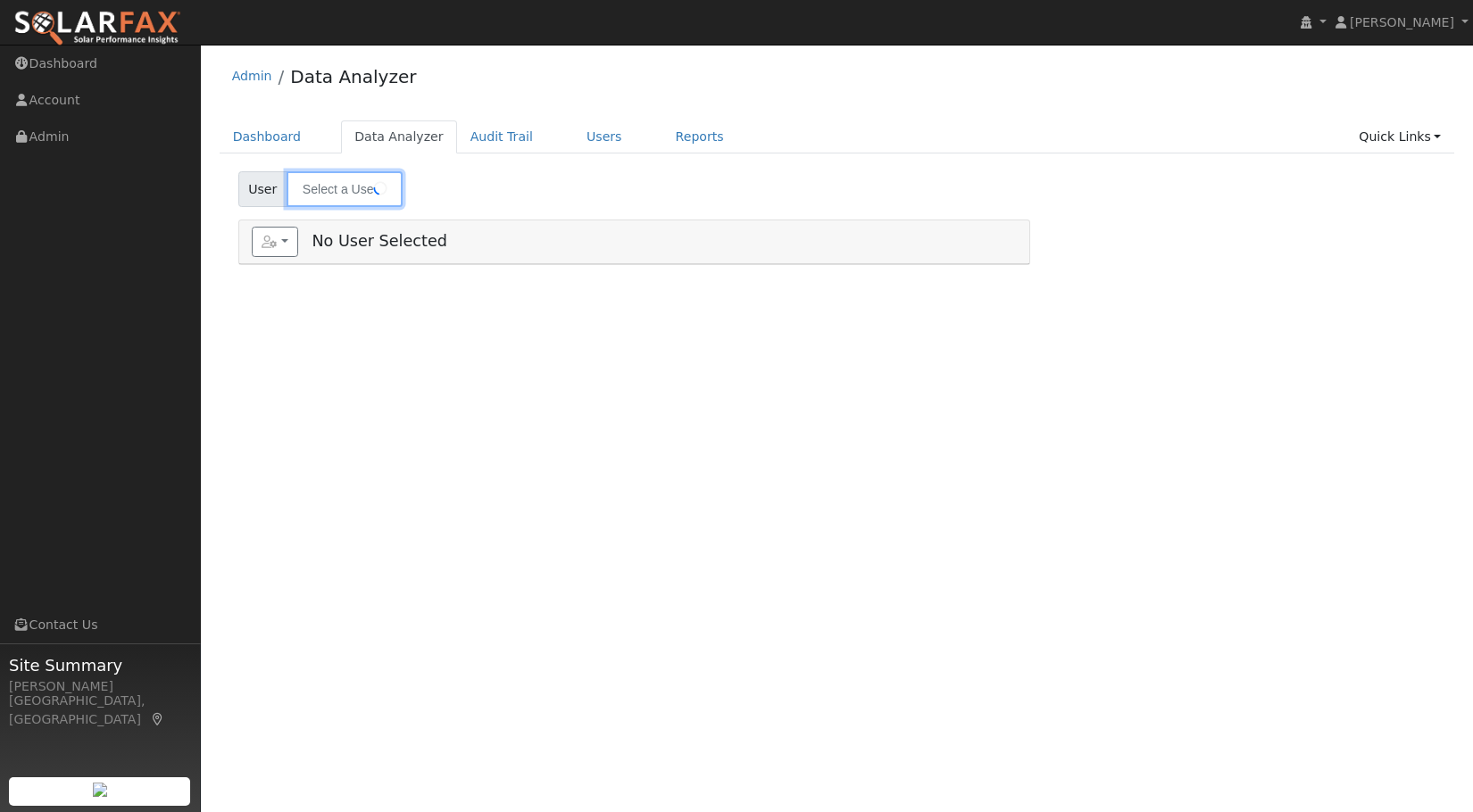
type input "[PERSON_NAME]"
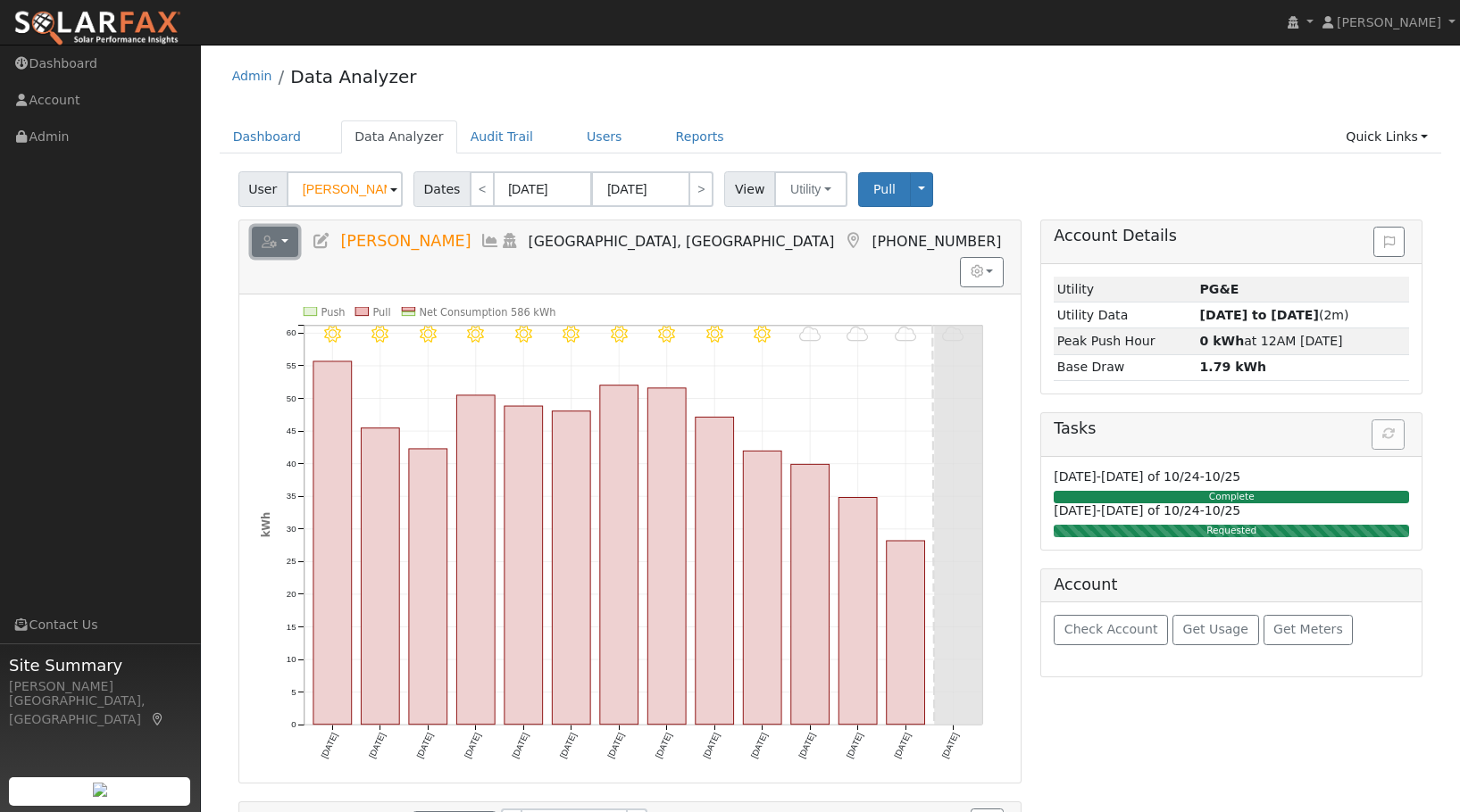
click at [288, 244] on button "button" at bounding box center [275, 241] width 47 height 30
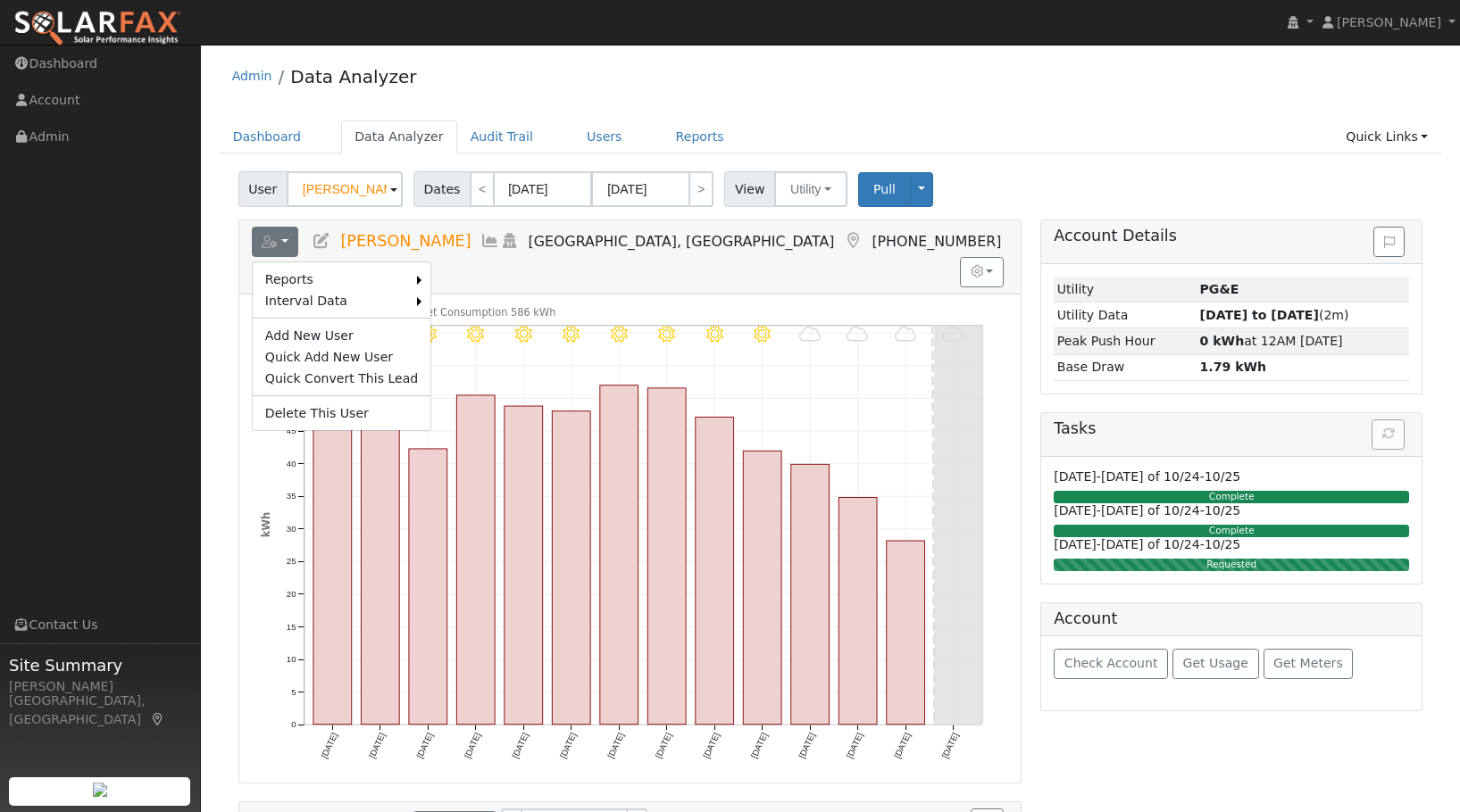
click at [1005, 103] on div "Admin Data Analyzer" at bounding box center [831, 80] width 1223 height 54
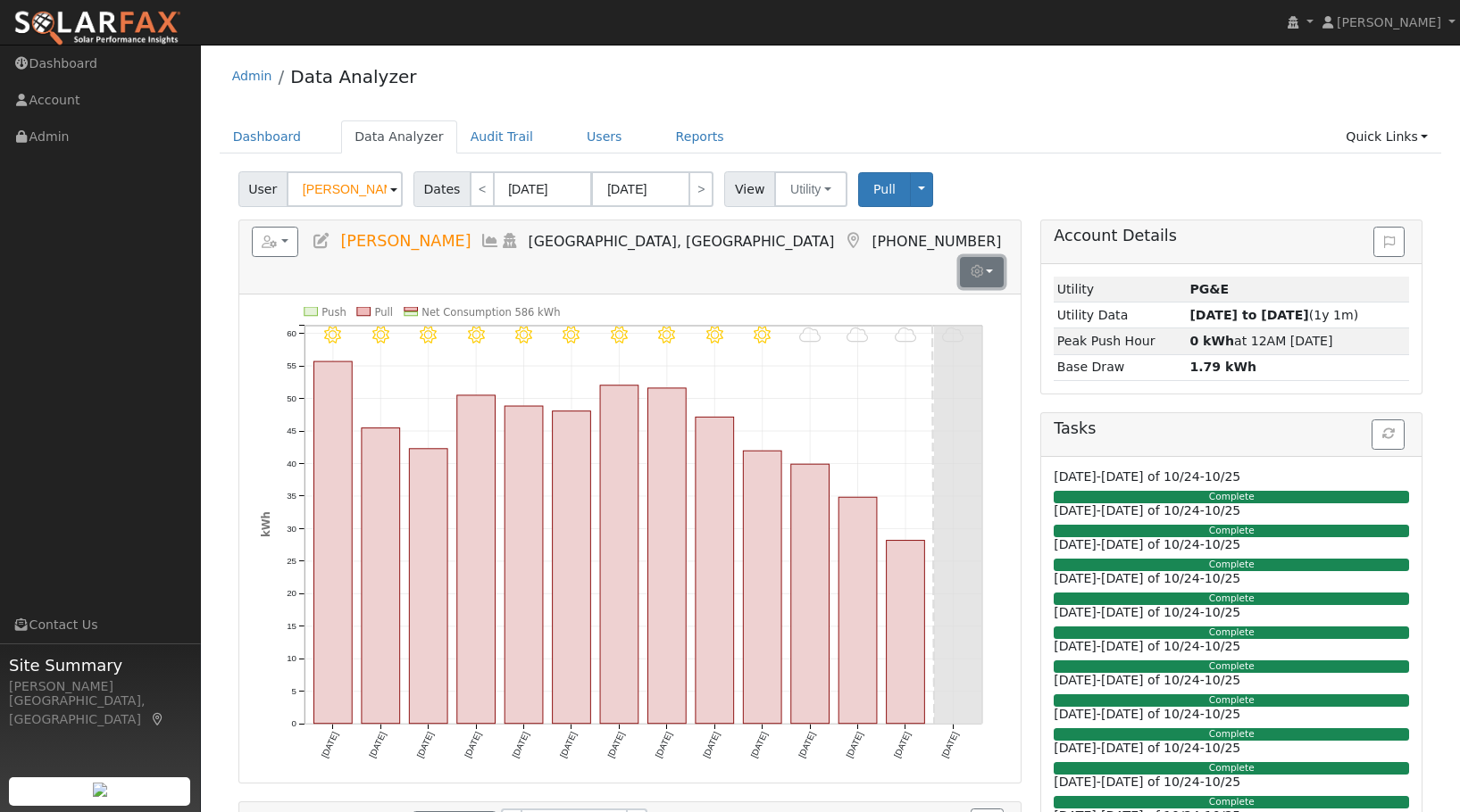
click at [990, 257] on button "button" at bounding box center [982, 272] width 44 height 30
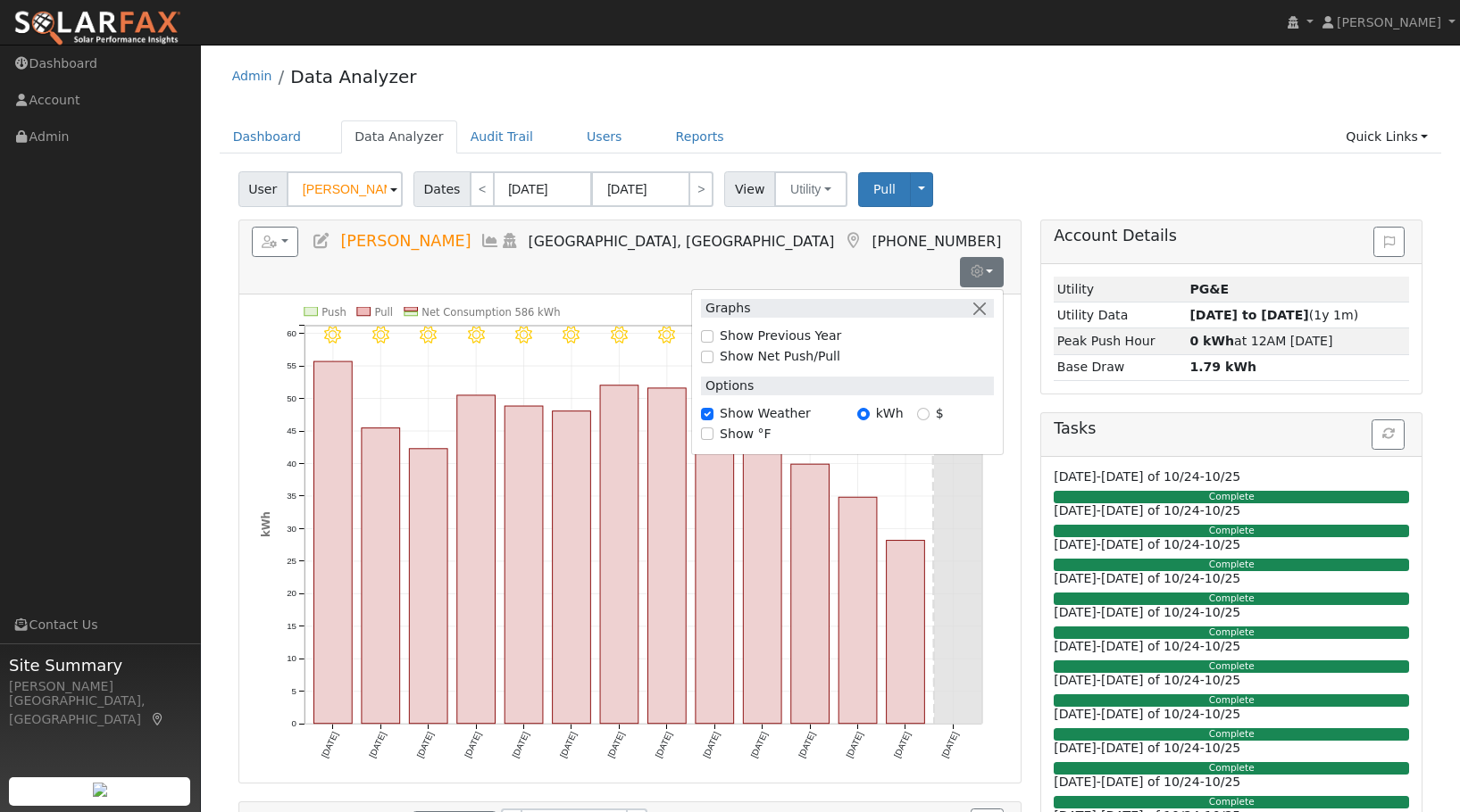
click at [1066, 164] on div "Dashboard Data Analyzer Audit Trail Users Reports Quick Links Quick Add Quick C…" at bounding box center [831, 146] width 1223 height 51
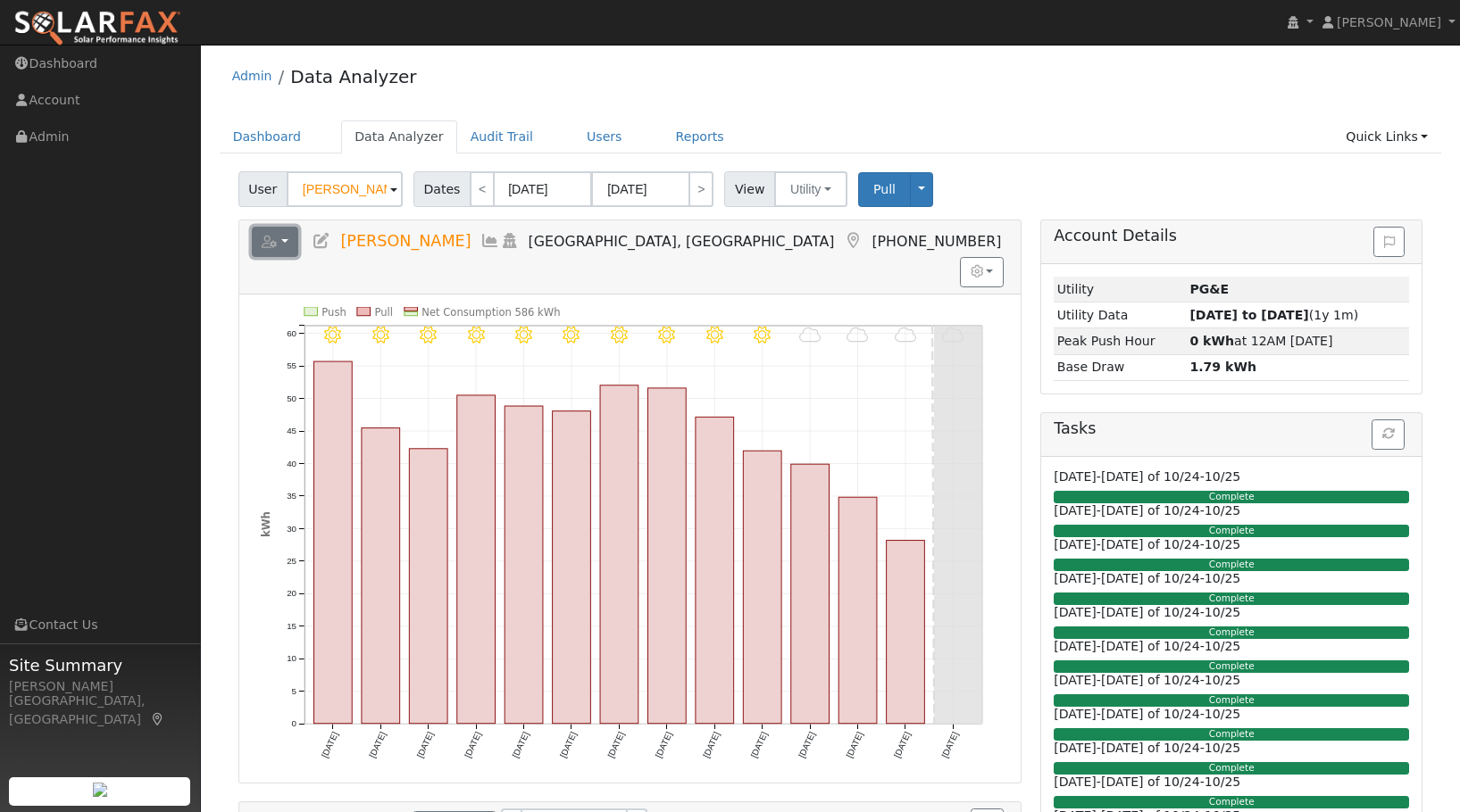
click at [285, 239] on button "button" at bounding box center [275, 241] width 47 height 30
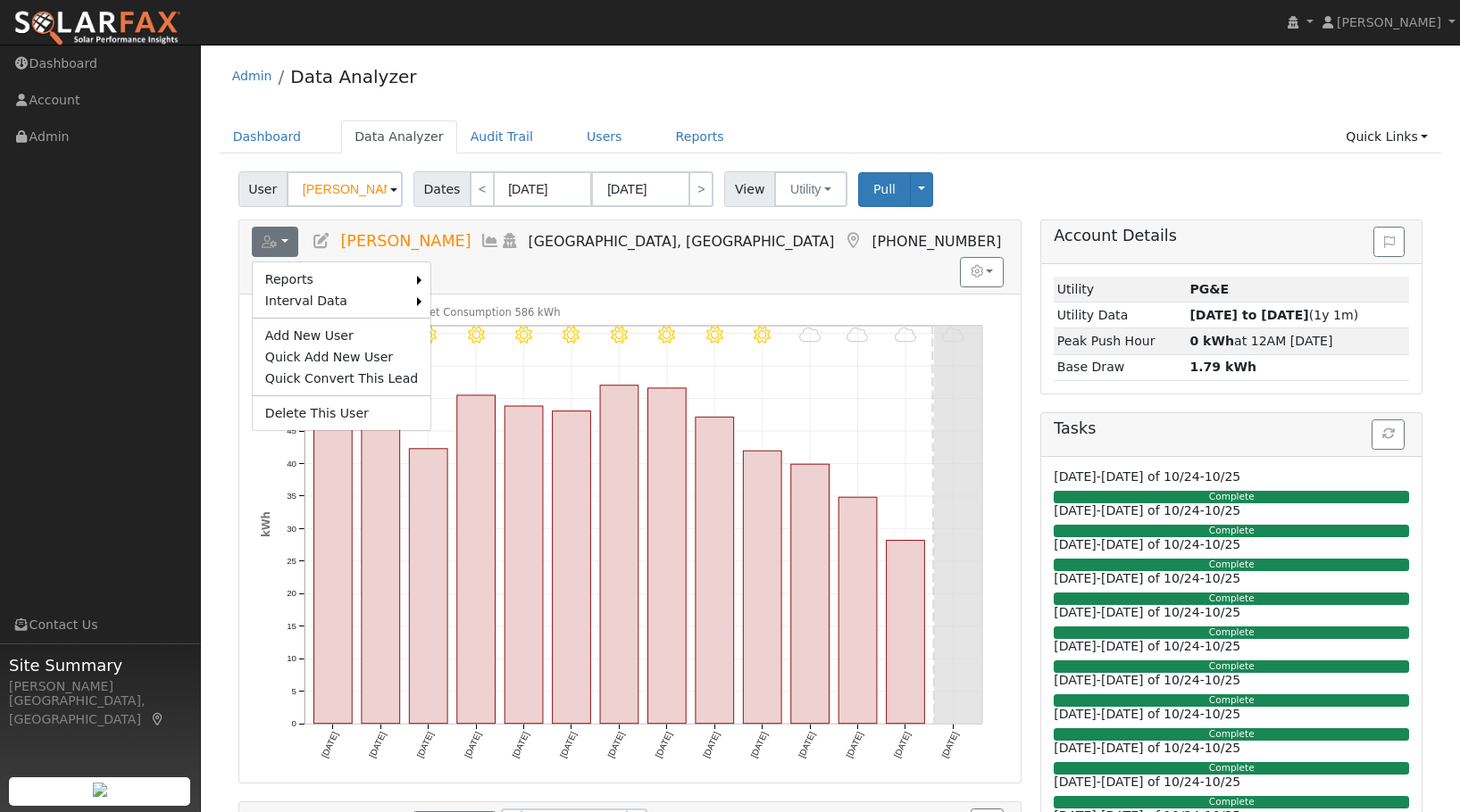
click at [1233, 125] on ul "Dashboard Data Analyzer Audit Trail Users Reports Quick Links Quick Add Quick C…" at bounding box center [831, 137] width 1223 height 33
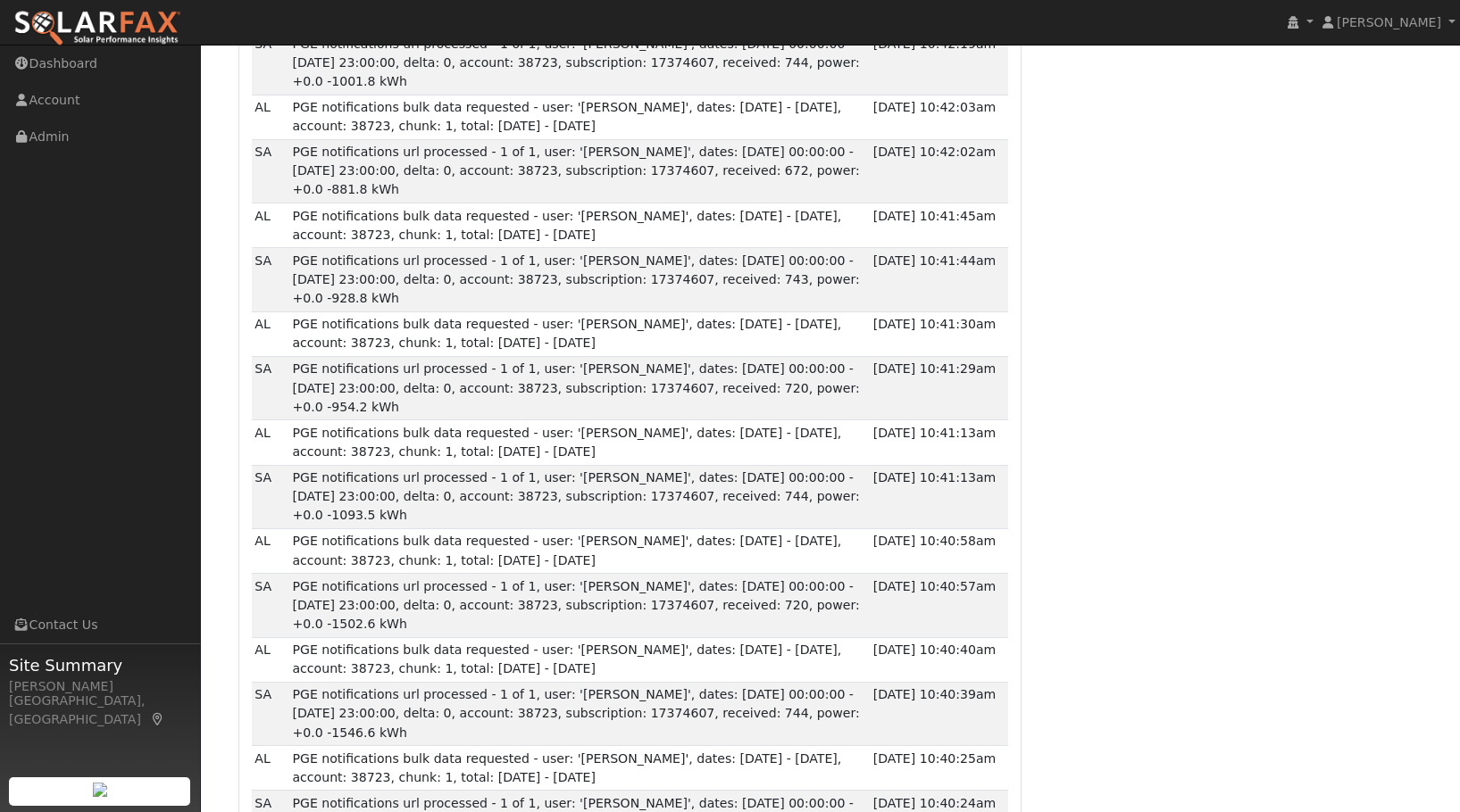
scroll to position [1229, 0]
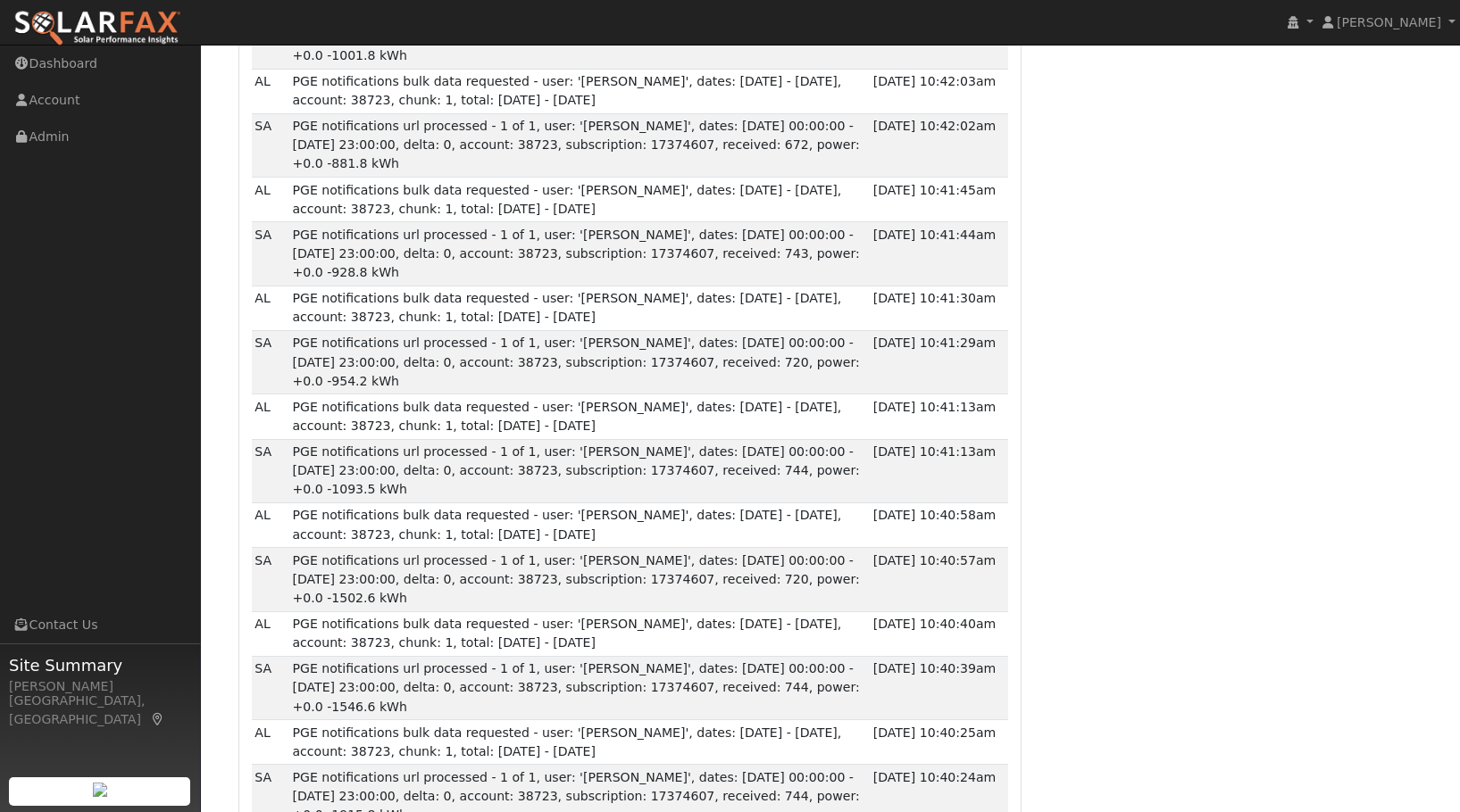
drag, startPoint x: 1133, startPoint y: 279, endPoint x: 1096, endPoint y: 358, distance: 87.2
click at [1096, 358] on div "Account Details Issue History Date By Flag Comment Type No Issue History Loadin…" at bounding box center [1232, 35] width 401 height 2089
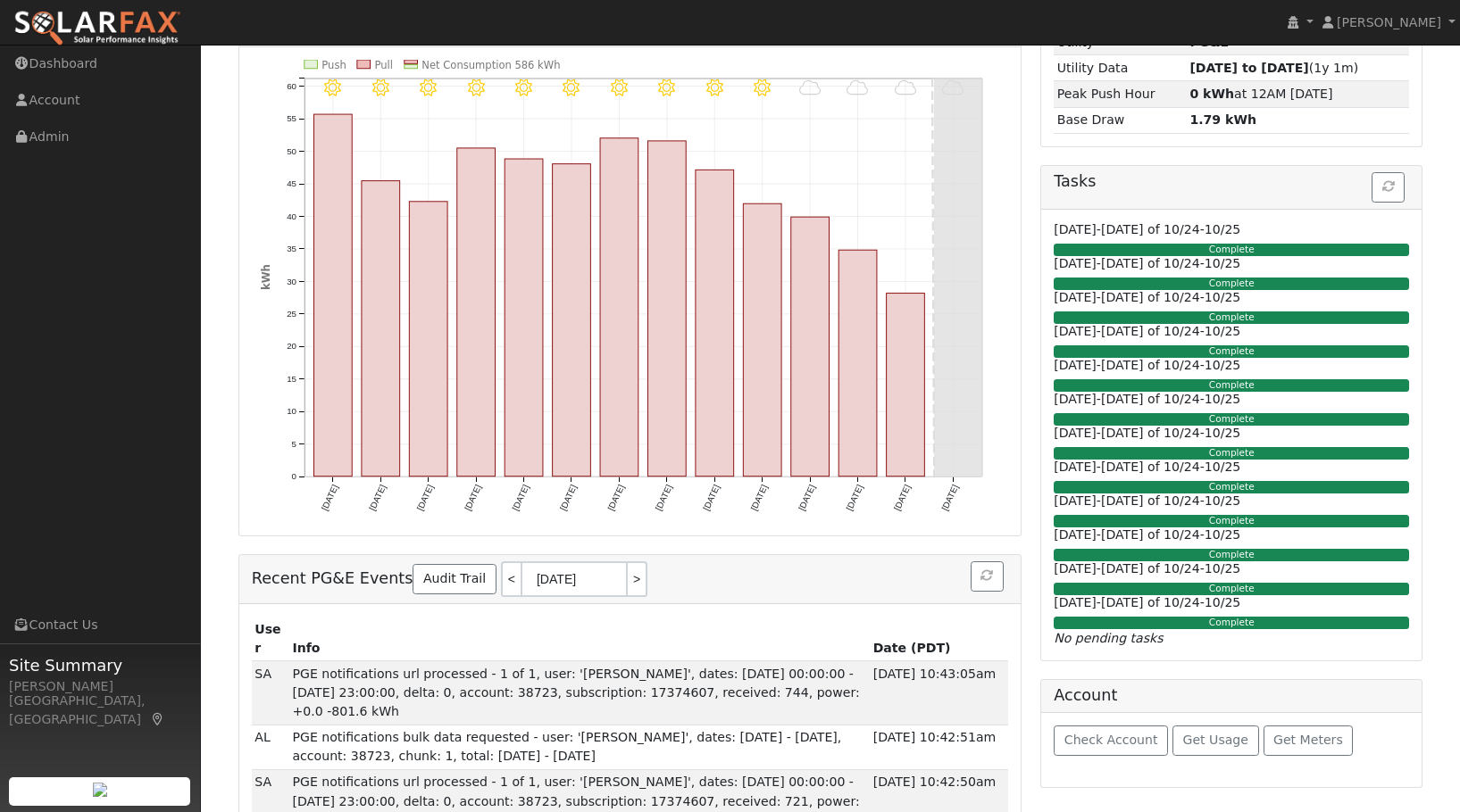
scroll to position [0, 0]
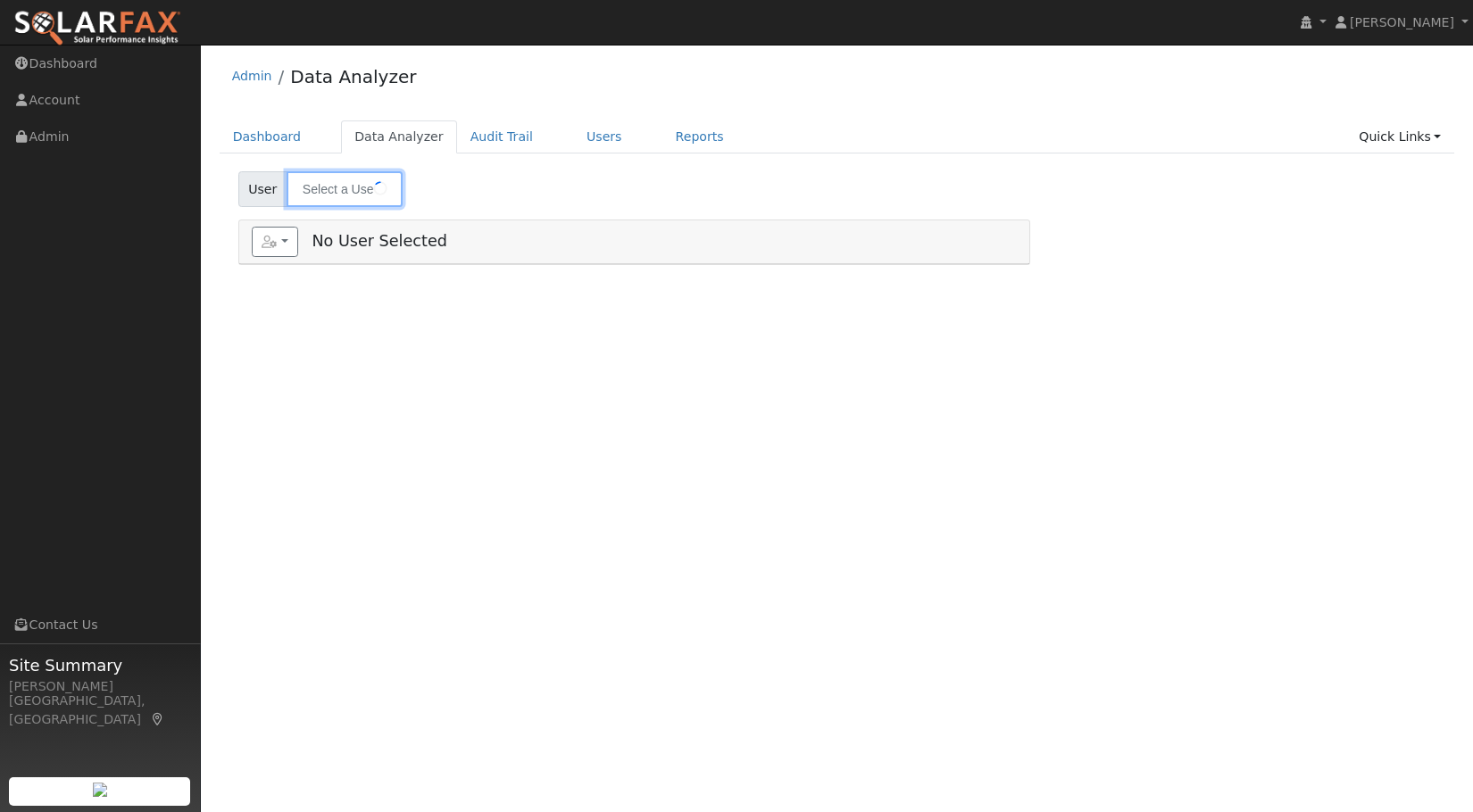
type input "[PERSON_NAME]"
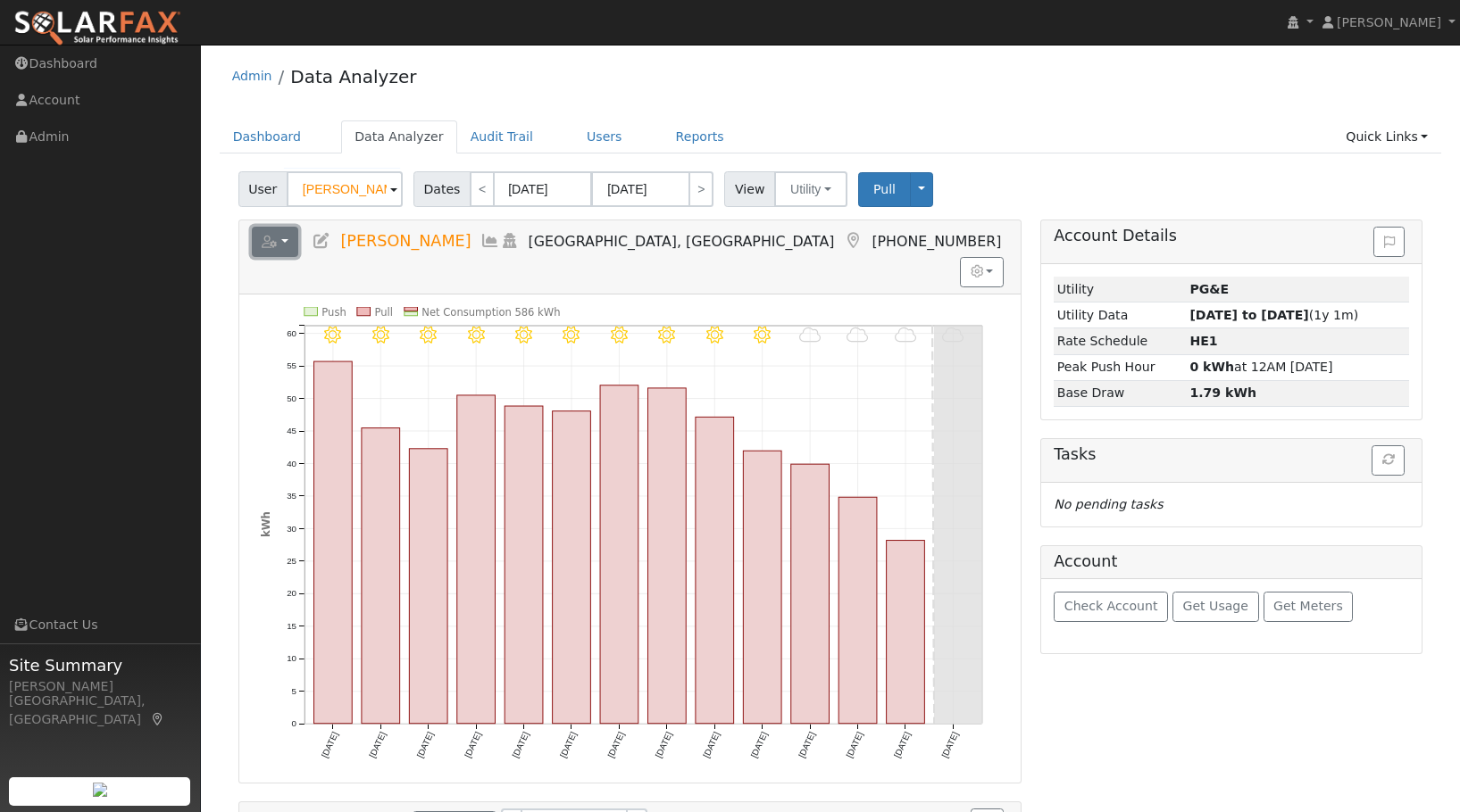
click at [288, 245] on button "button" at bounding box center [275, 241] width 47 height 30
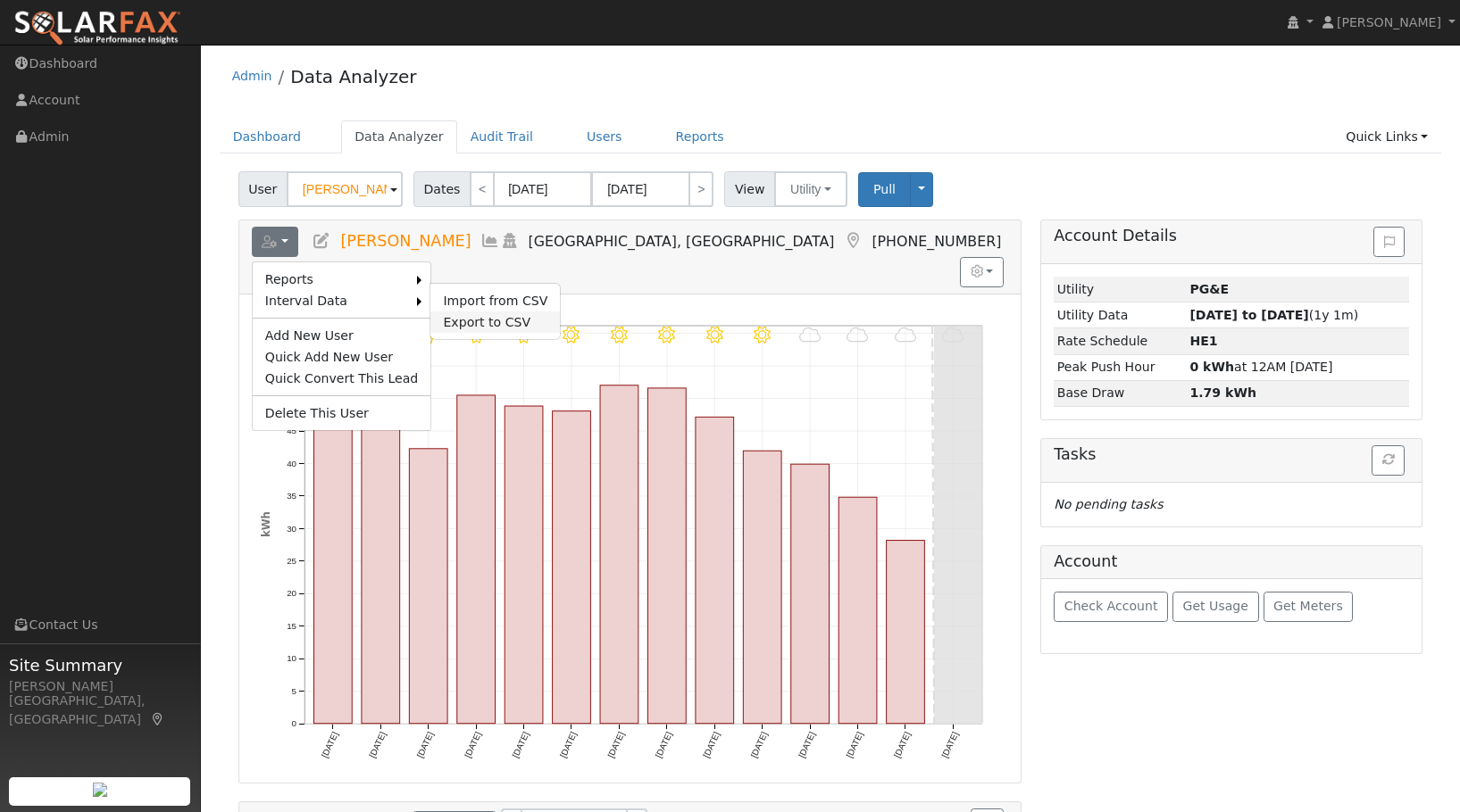
click at [464, 320] on link "Export to CSV" at bounding box center [496, 322] width 130 height 21
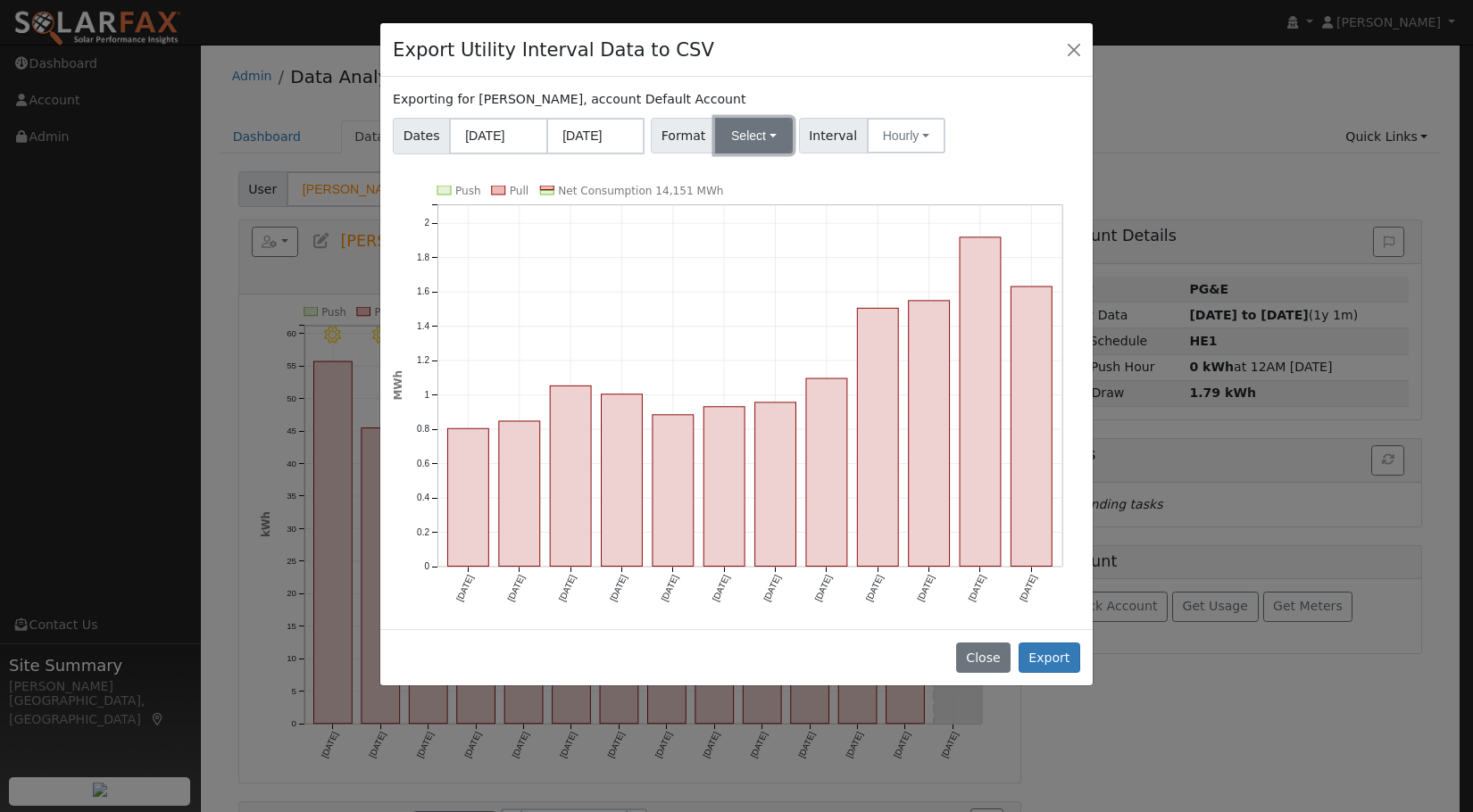
click at [761, 139] on button "Select" at bounding box center [754, 135] width 77 height 36
click at [755, 177] on link "Generic" at bounding box center [774, 175] width 128 height 25
click at [1058, 655] on button "Export" at bounding box center [1049, 657] width 62 height 30
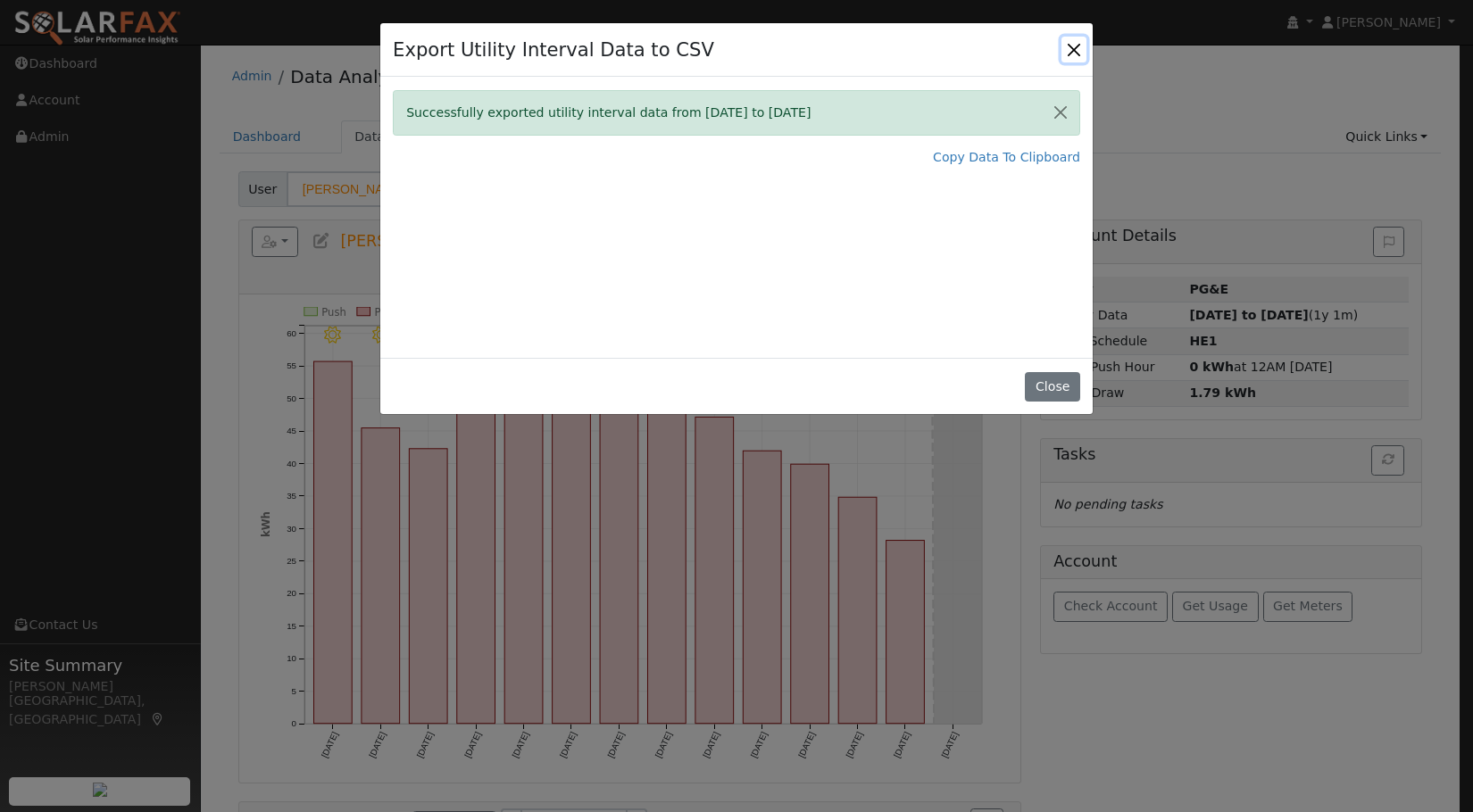
click at [1071, 50] on button "Close" at bounding box center [1074, 49] width 25 height 25
